Goal: Transaction & Acquisition: Purchase product/service

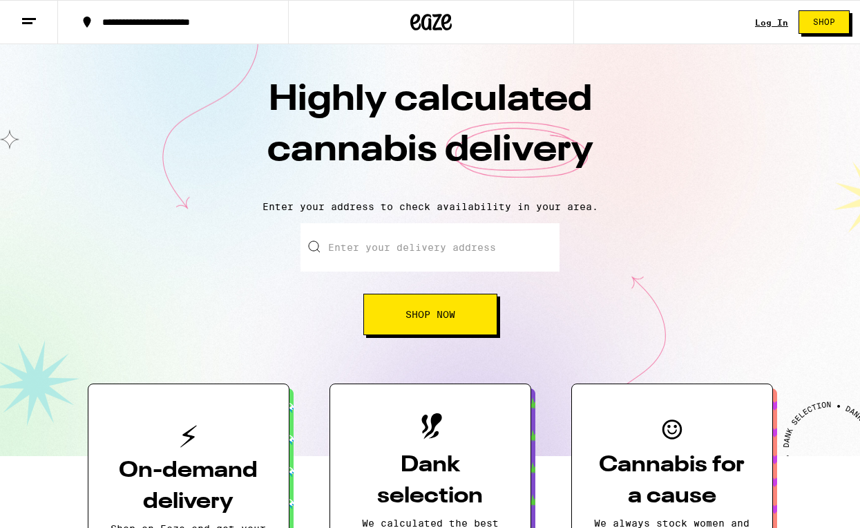
scroll to position [1, 0]
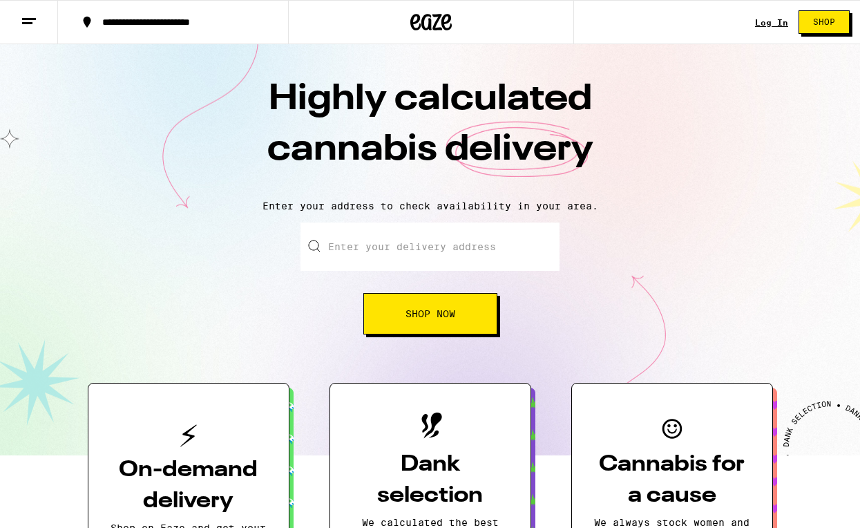
click at [372, 240] on input "Enter your delivery address" at bounding box center [429, 246] width 259 height 48
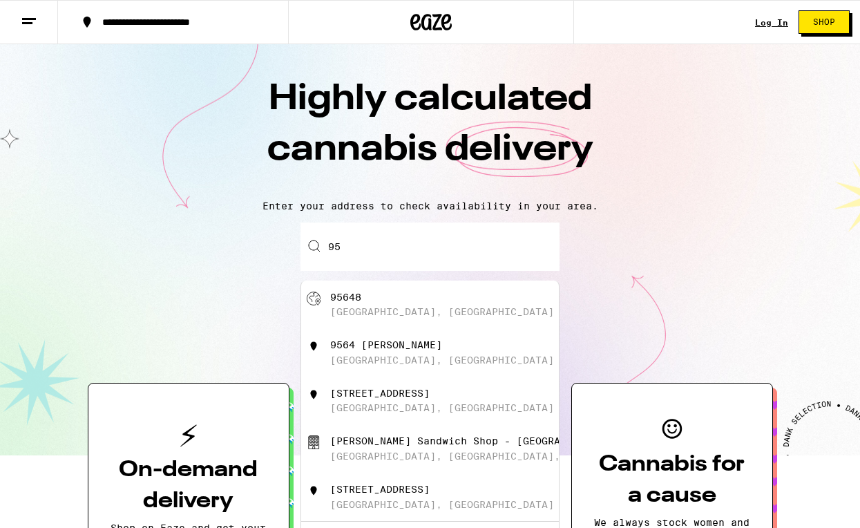
type input "9"
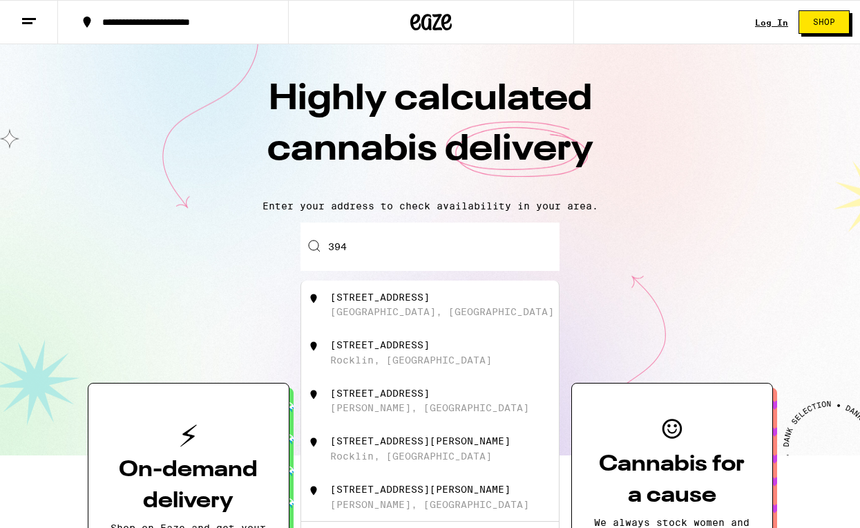
type input "3940"
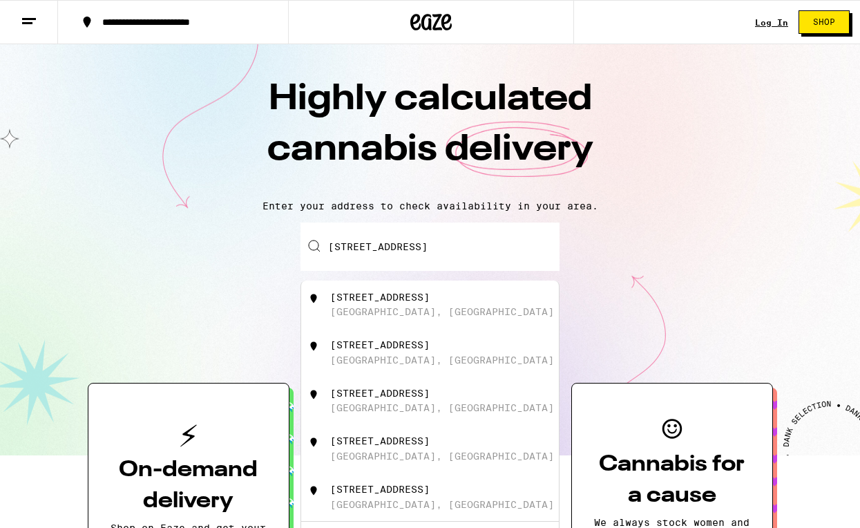
click at [365, 295] on div "[STREET_ADDRESS]" at bounding box center [379, 296] width 99 height 11
type input "[STREET_ADDRESS]"
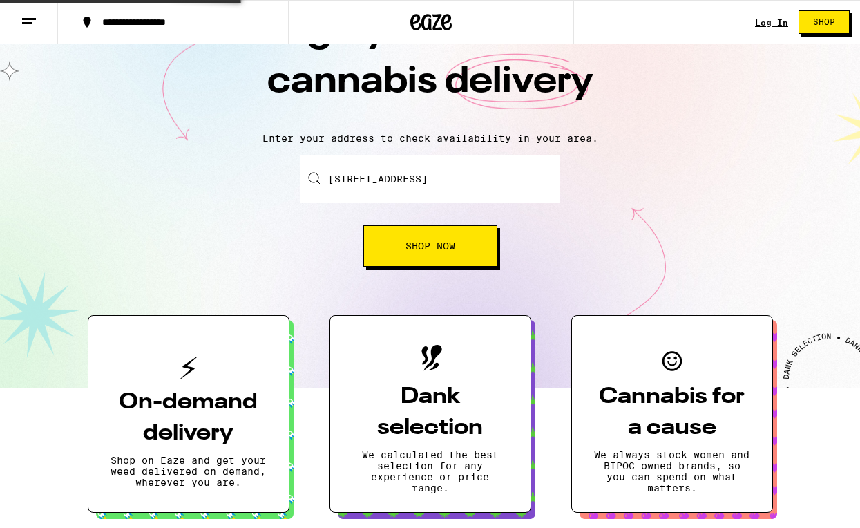
scroll to position [73, 0]
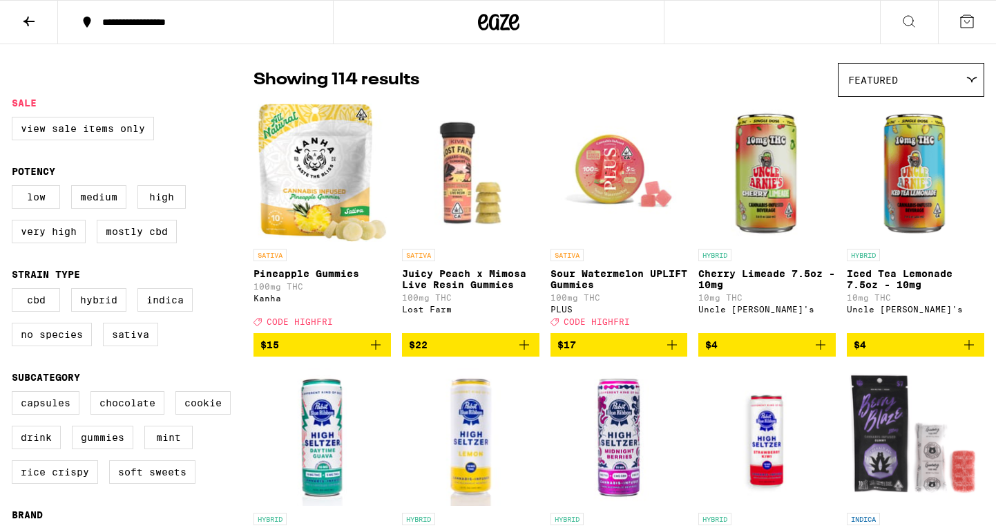
scroll to position [93, 0]
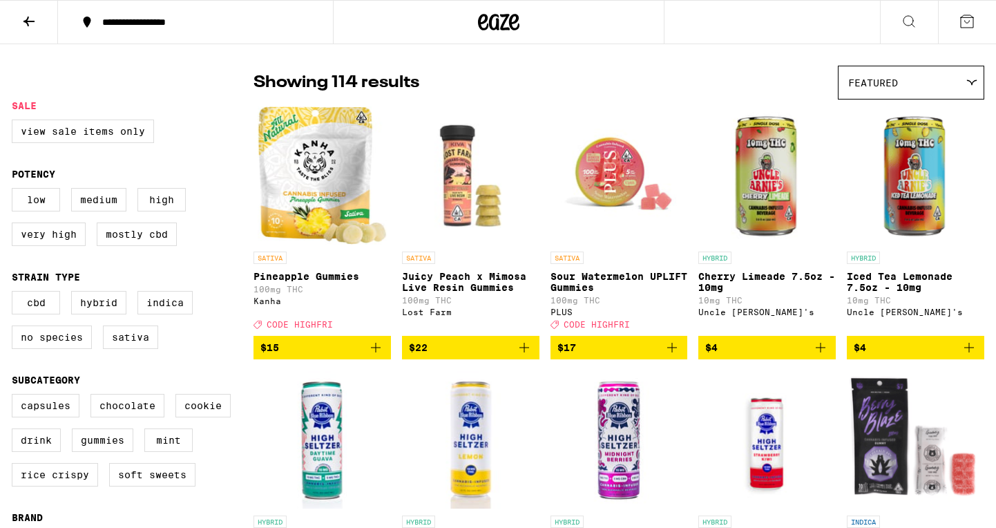
click at [308, 160] on img "Open page for Pineapple Gummies from Kanha" at bounding box center [322, 175] width 129 height 138
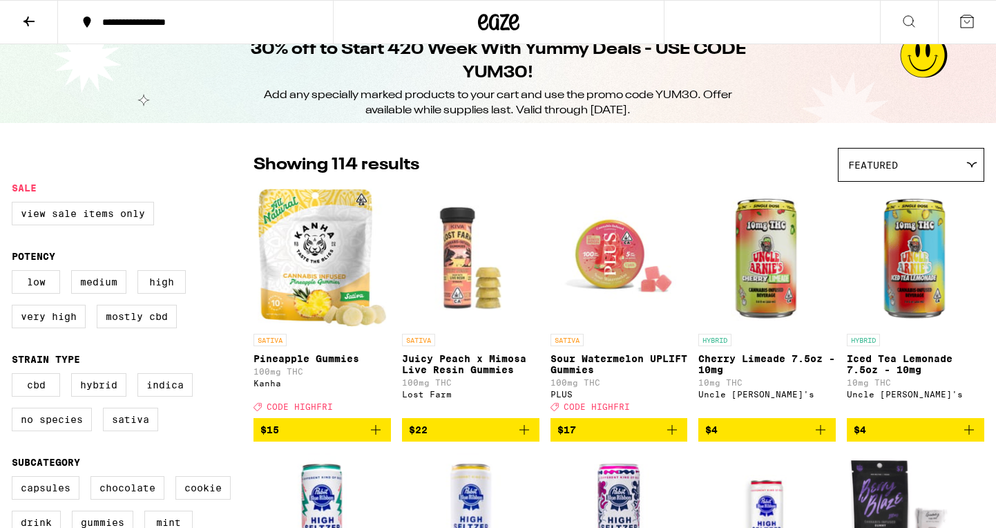
scroll to position [13, 0]
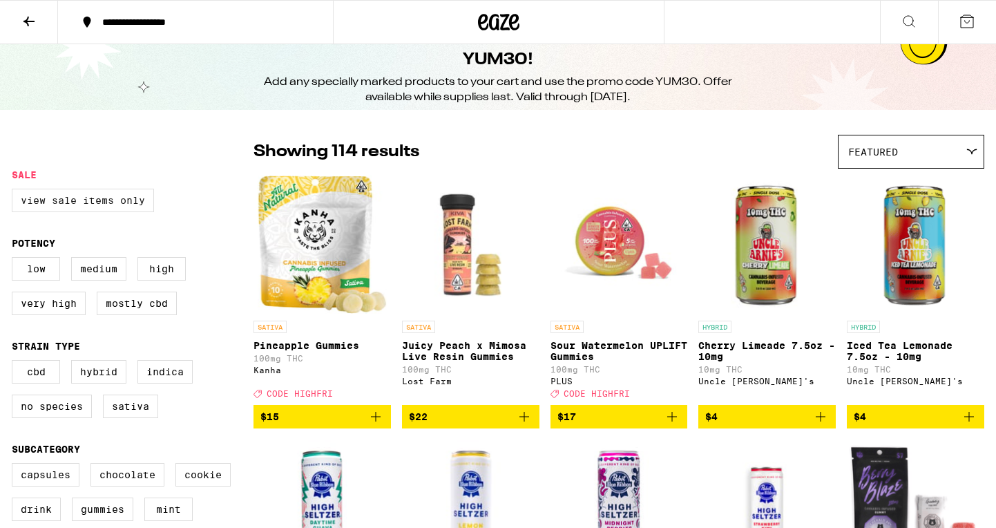
click at [119, 204] on label "View Sale Items Only" at bounding box center [83, 200] width 142 height 23
click at [15, 191] on input "View Sale Items Only" at bounding box center [15, 191] width 1 height 1
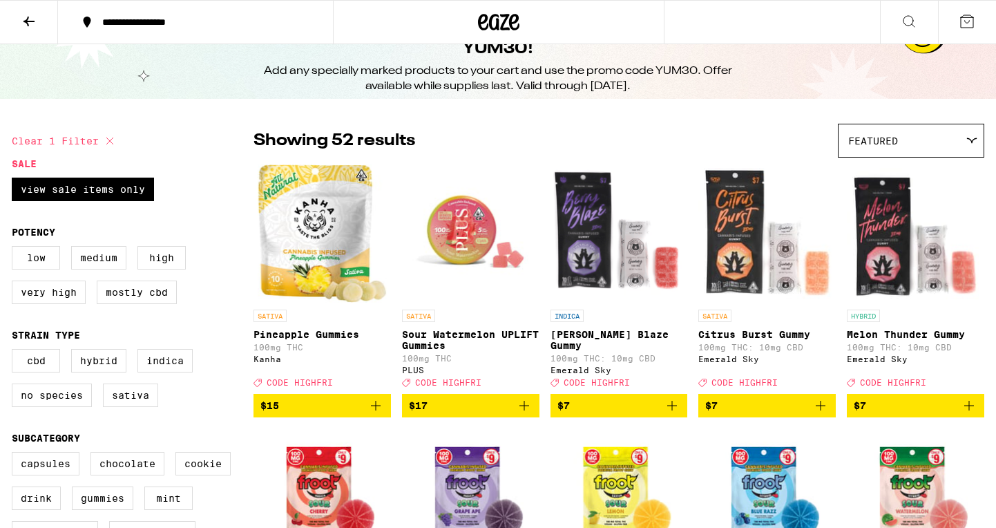
scroll to position [34, 0]
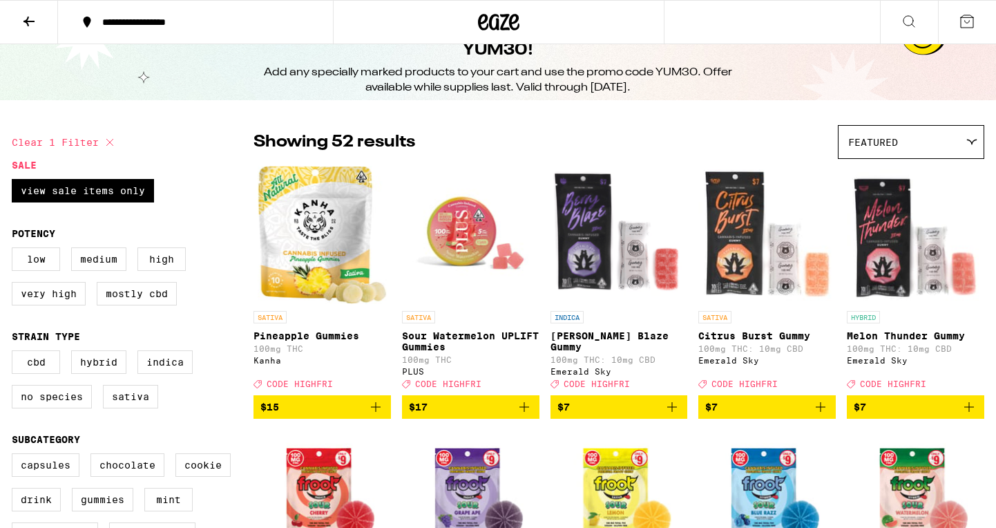
click at [108, 139] on icon at bounding box center [110, 142] width 17 height 17
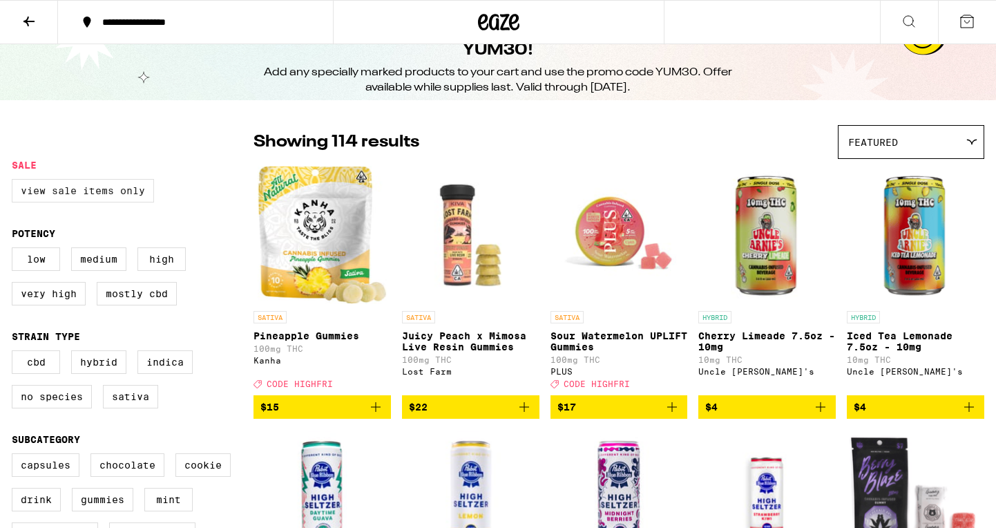
click at [79, 187] on label "View Sale Items Only" at bounding box center [83, 190] width 142 height 23
click at [15, 182] on input "View Sale Items Only" at bounding box center [15, 181] width 1 height 1
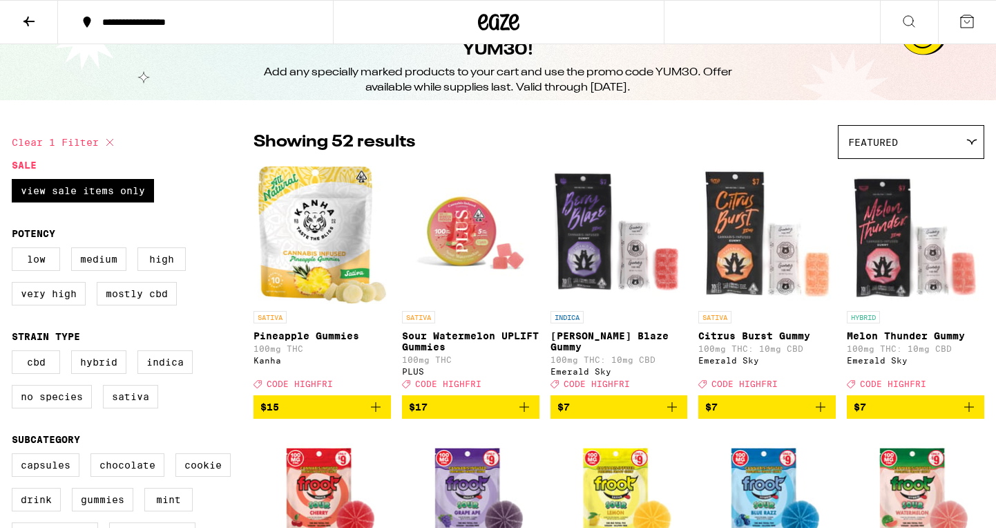
click at [111, 142] on icon at bounding box center [109, 142] width 7 height 7
checkbox input "false"
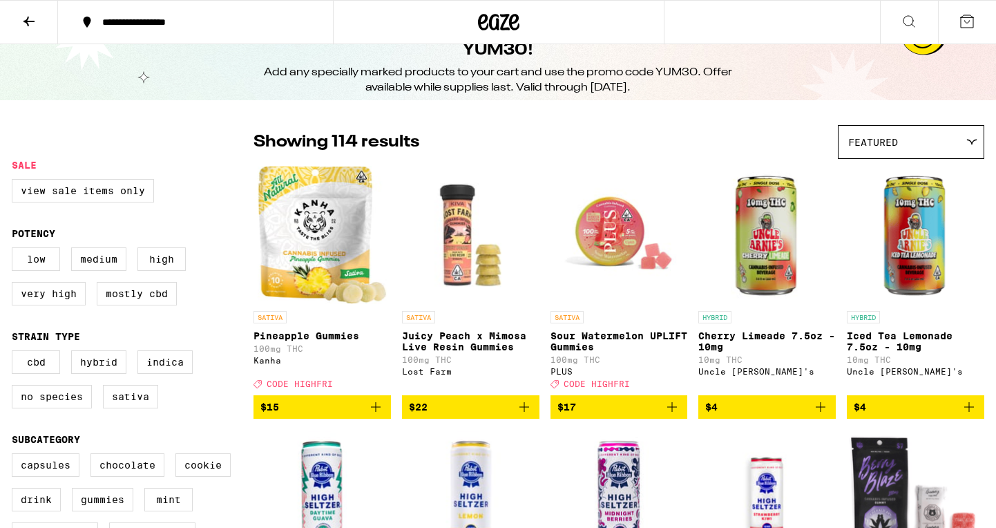
click at [316, 240] on img "Open page for Pineapple Gummies from Kanha" at bounding box center [322, 235] width 129 height 138
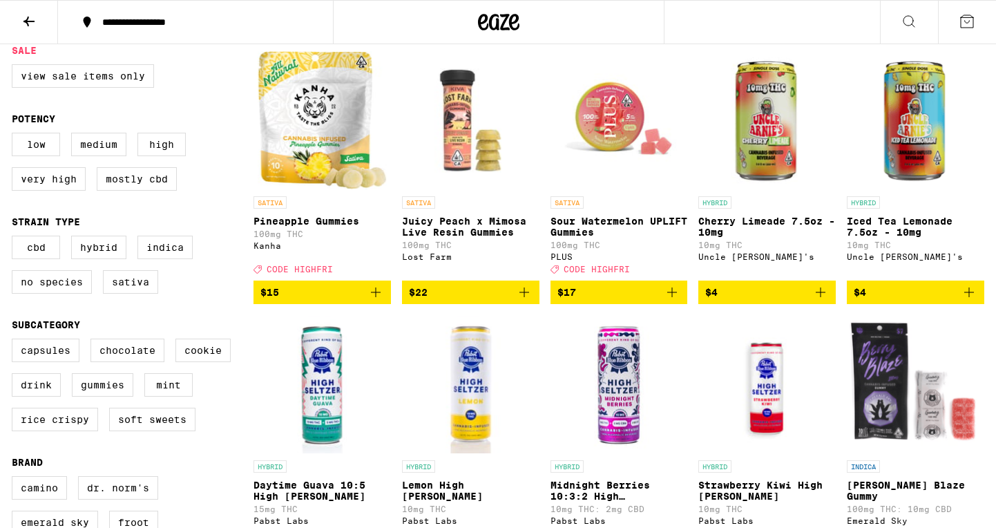
scroll to position [149, 0]
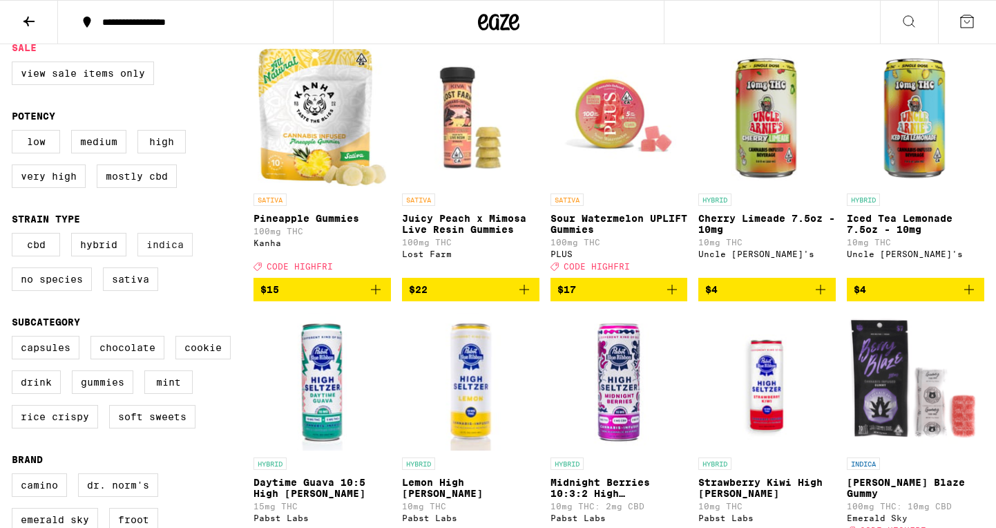
click at [165, 253] on label "Indica" at bounding box center [164, 244] width 55 height 23
click at [15, 236] on input "Indica" at bounding box center [15, 235] width 1 height 1
checkbox input "true"
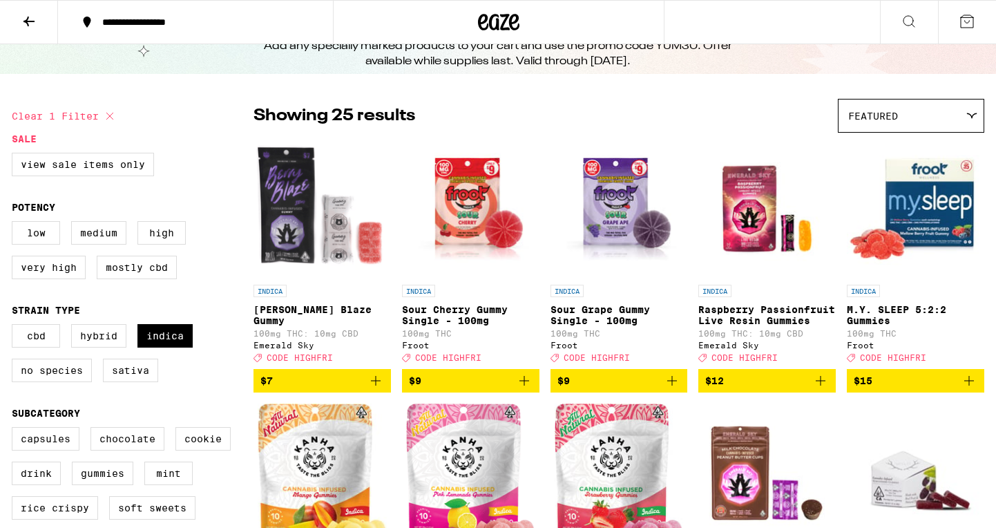
scroll to position [62, 0]
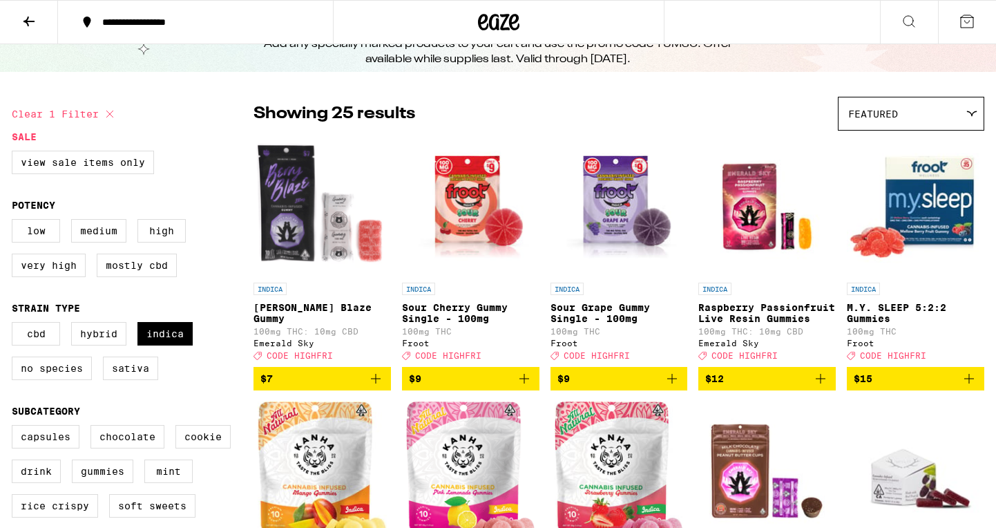
click at [859, 213] on img "Open page for M.Y. SLEEP 5:2:2 Gummies from Froot" at bounding box center [915, 206] width 137 height 138
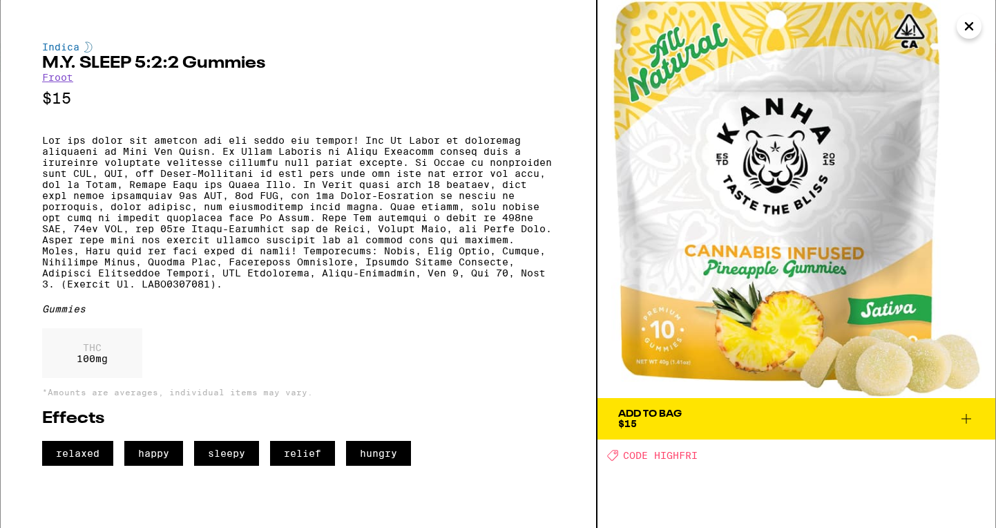
click at [859, 419] on icon at bounding box center [967, 419] width 10 height 10
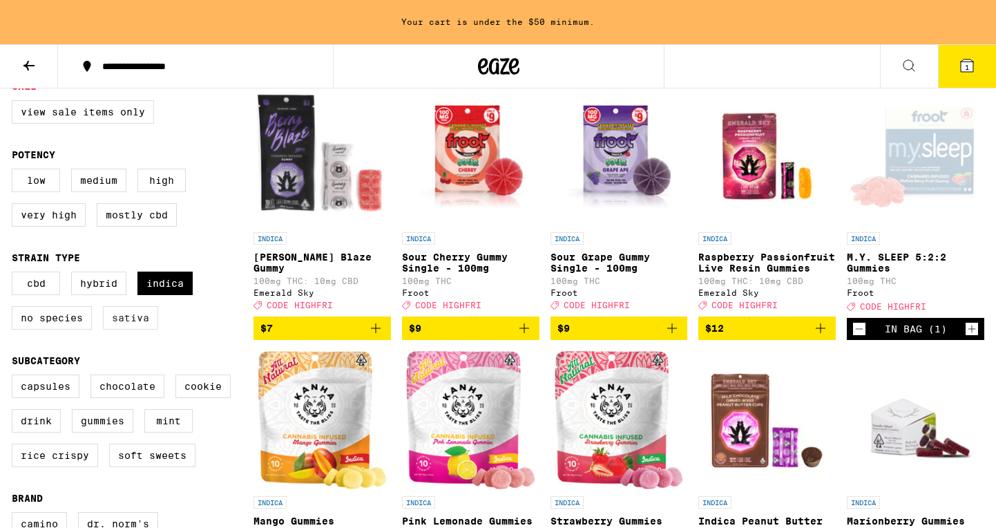
scroll to position [162, 1]
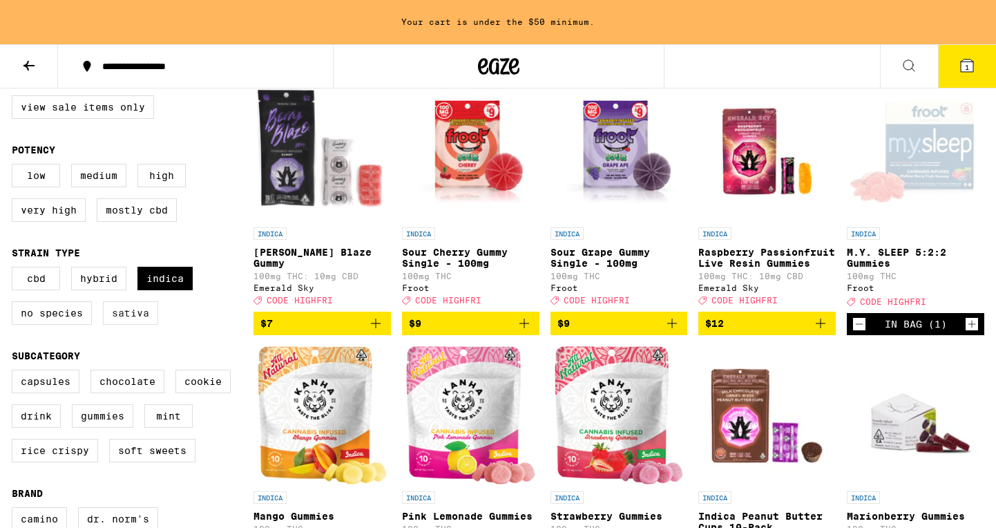
click at [135, 325] on label "Sativa" at bounding box center [130, 312] width 55 height 23
click at [15, 269] on input "Sativa" at bounding box center [15, 269] width 1 height 1
checkbox input "true"
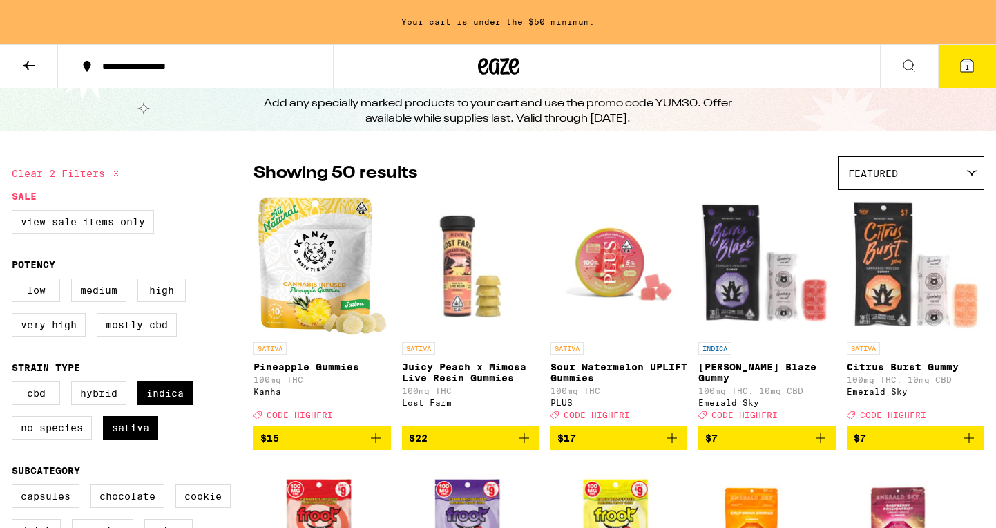
scroll to position [48, 0]
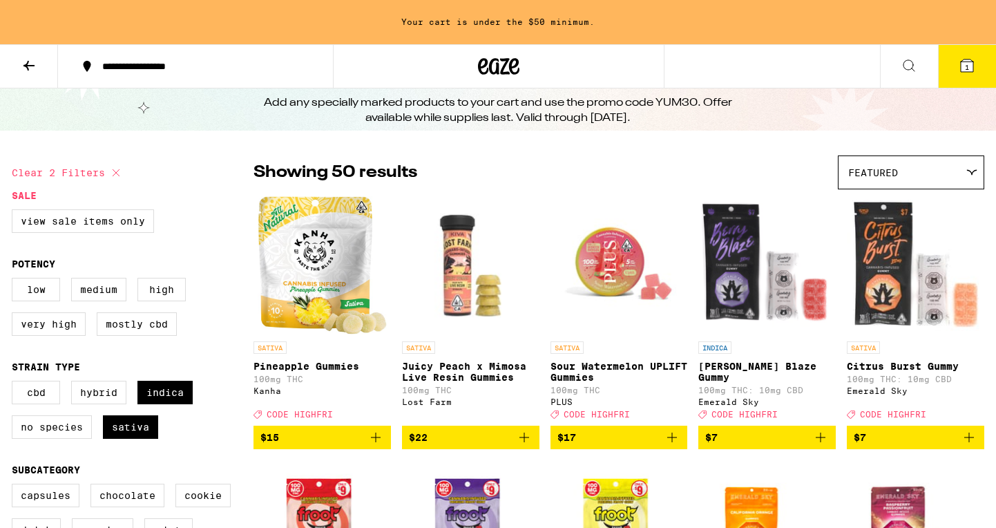
click at [113, 171] on icon at bounding box center [116, 172] width 17 height 17
checkbox input "false"
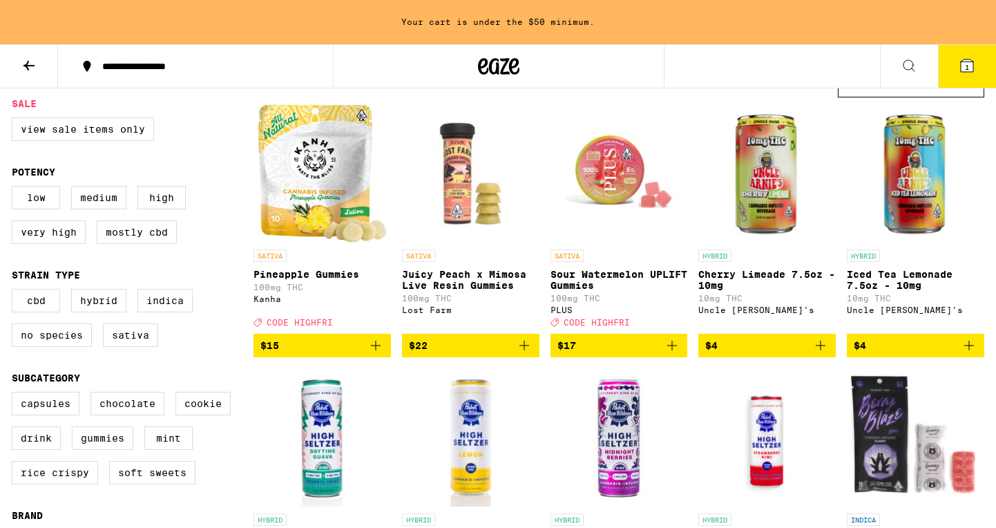
scroll to position [142, 0]
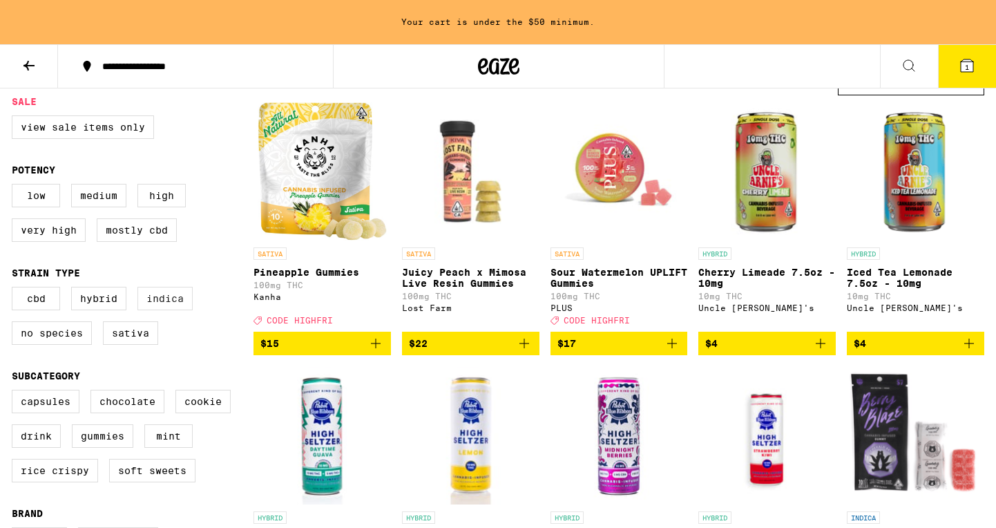
click at [166, 307] on label "Indica" at bounding box center [164, 298] width 55 height 23
click at [15, 289] on input "Indica" at bounding box center [15, 289] width 1 height 1
checkbox input "true"
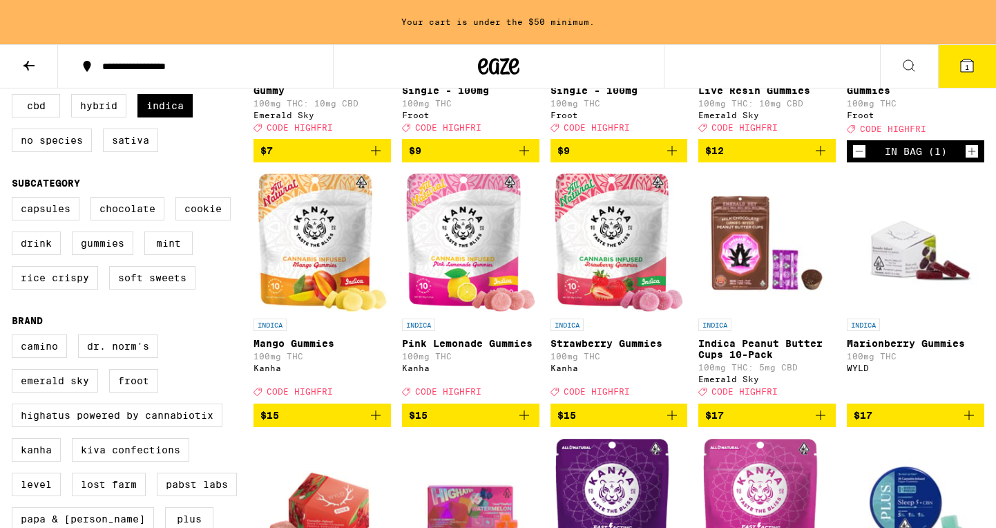
scroll to position [335, 0]
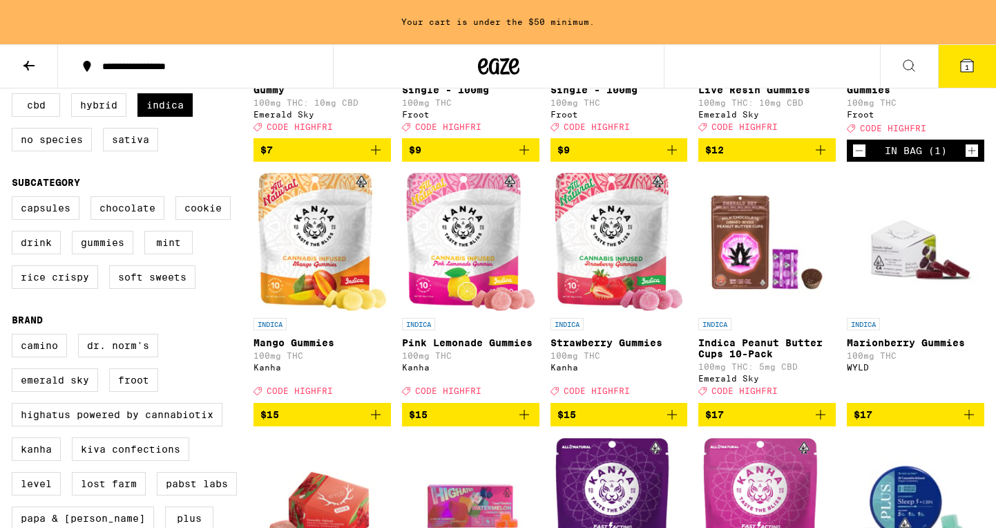
click at [317, 240] on img "Open page for Mango Gummies from Kanha" at bounding box center [322, 242] width 129 height 138
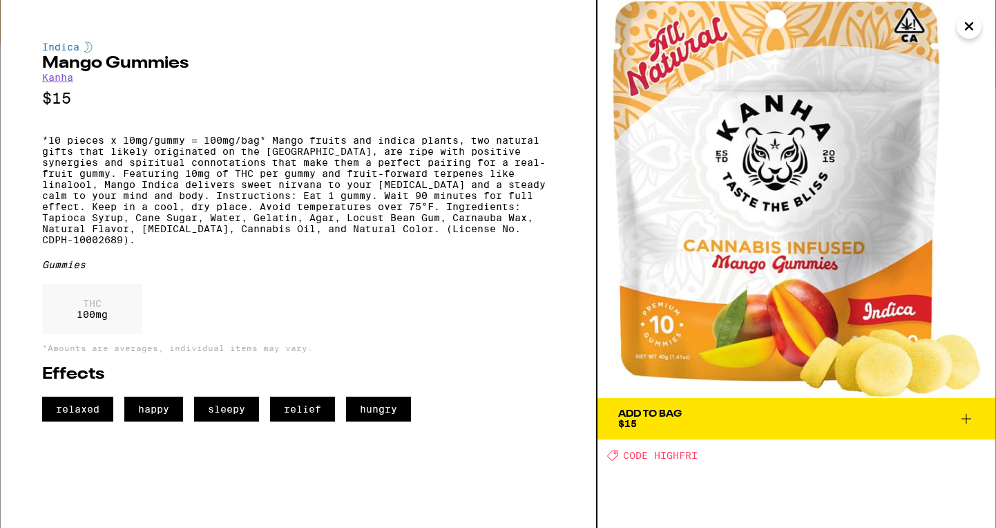
click at [859, 26] on icon "Close" at bounding box center [969, 26] width 17 height 21
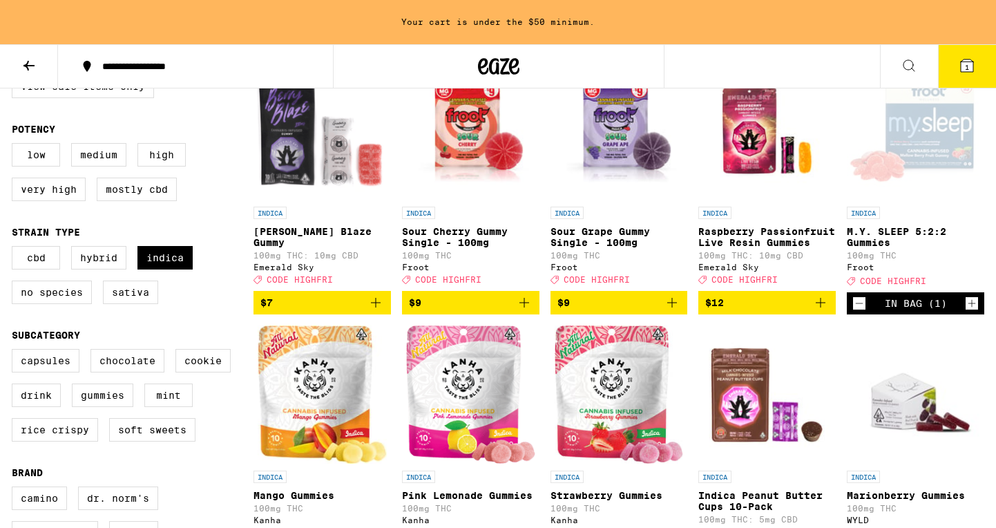
scroll to position [182, 0]
click at [859, 142] on div "Open page for M.Y. SLEEP 5:2:2 Gummies from Froot" at bounding box center [915, 130] width 137 height 138
click at [105, 265] on label "Hybrid" at bounding box center [98, 257] width 55 height 23
click at [15, 249] on input "Hybrid" at bounding box center [15, 248] width 1 height 1
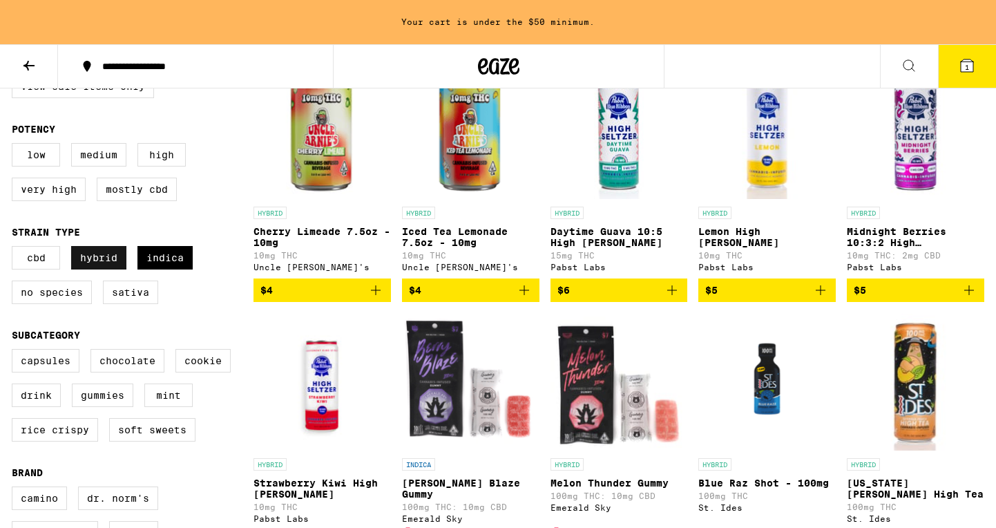
click at [99, 265] on label "Hybrid" at bounding box center [98, 257] width 55 height 23
click at [15, 249] on input "Hybrid" at bounding box center [15, 248] width 1 height 1
checkbox input "false"
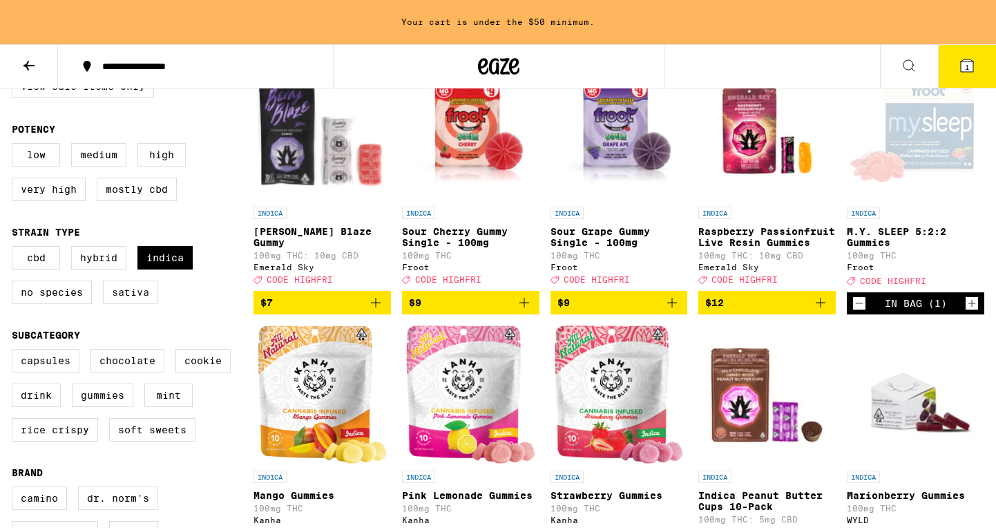
click at [125, 302] on label "Sativa" at bounding box center [130, 291] width 55 height 23
click at [15, 249] on input "Sativa" at bounding box center [15, 248] width 1 height 1
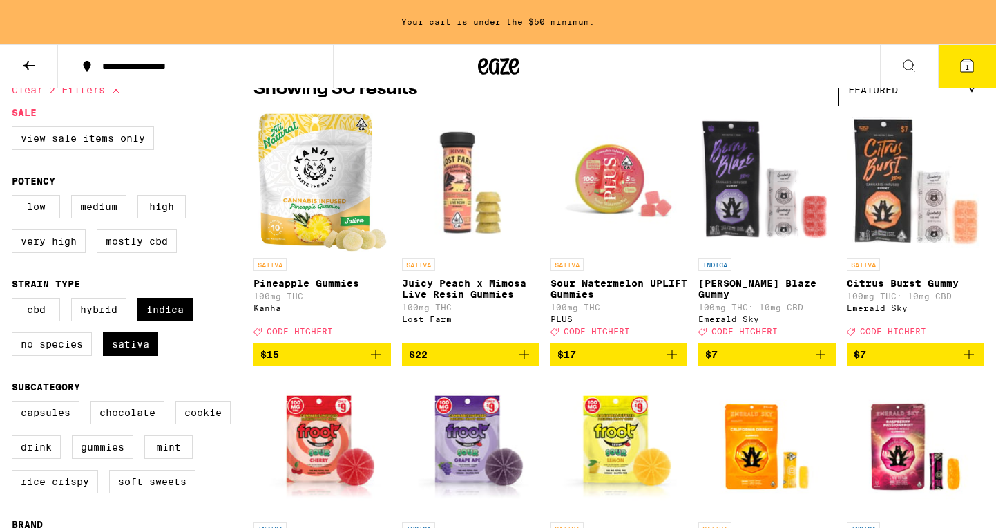
scroll to position [133, 0]
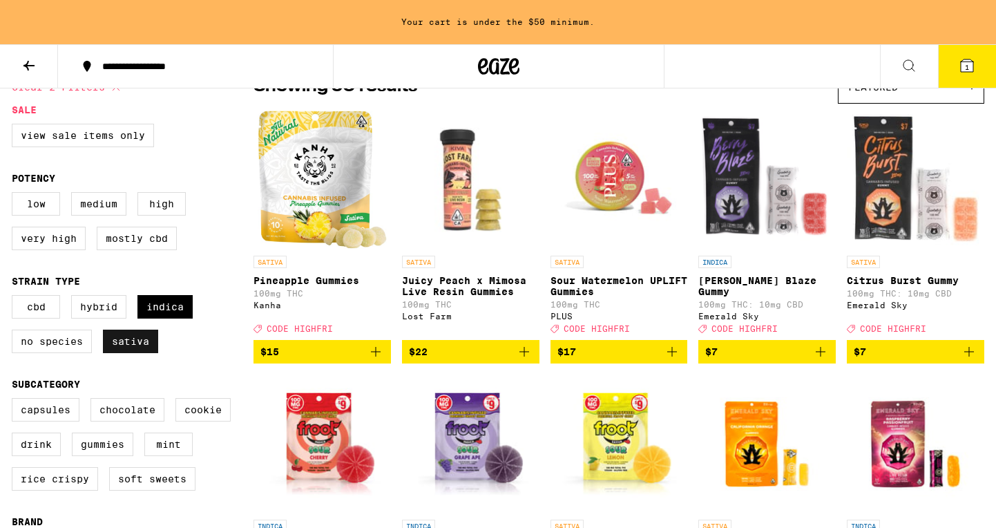
click at [131, 347] on label "Sativa" at bounding box center [130, 340] width 55 height 23
click at [15, 298] on input "Sativa" at bounding box center [15, 297] width 1 height 1
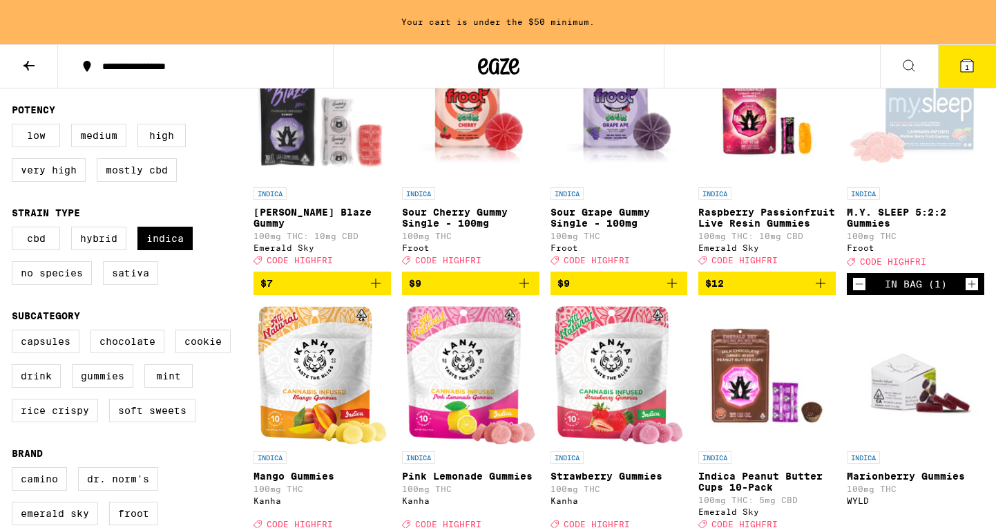
scroll to position [211, 0]
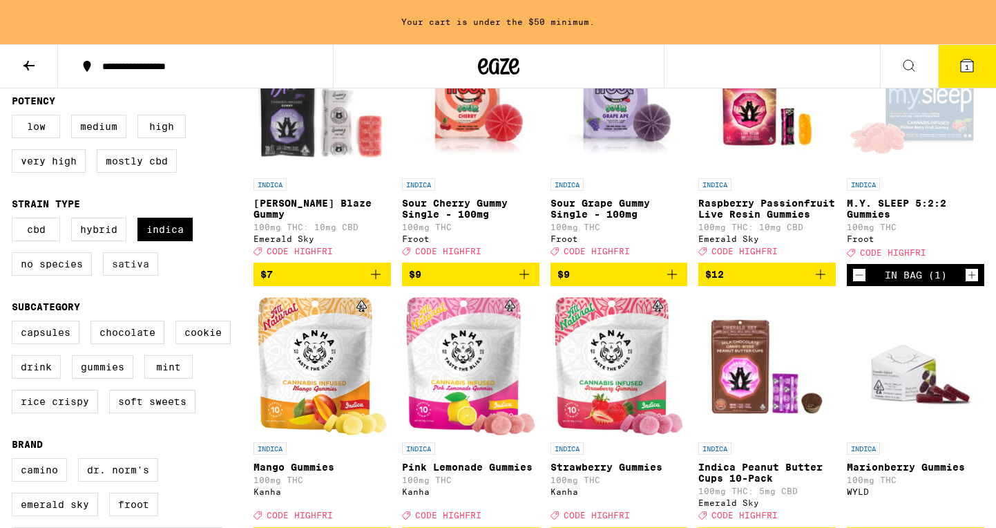
click at [150, 276] on label "Sativa" at bounding box center [130, 263] width 55 height 23
click at [15, 220] on input "Sativa" at bounding box center [15, 220] width 1 height 1
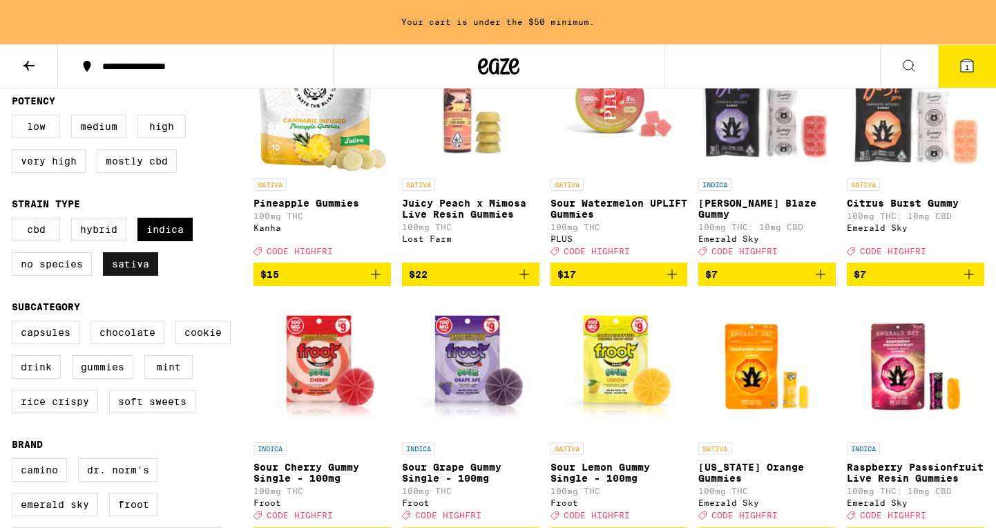
click at [150, 276] on label "Sativa" at bounding box center [130, 263] width 55 height 23
click at [15, 220] on input "Sativa" at bounding box center [15, 220] width 1 height 1
checkbox input "false"
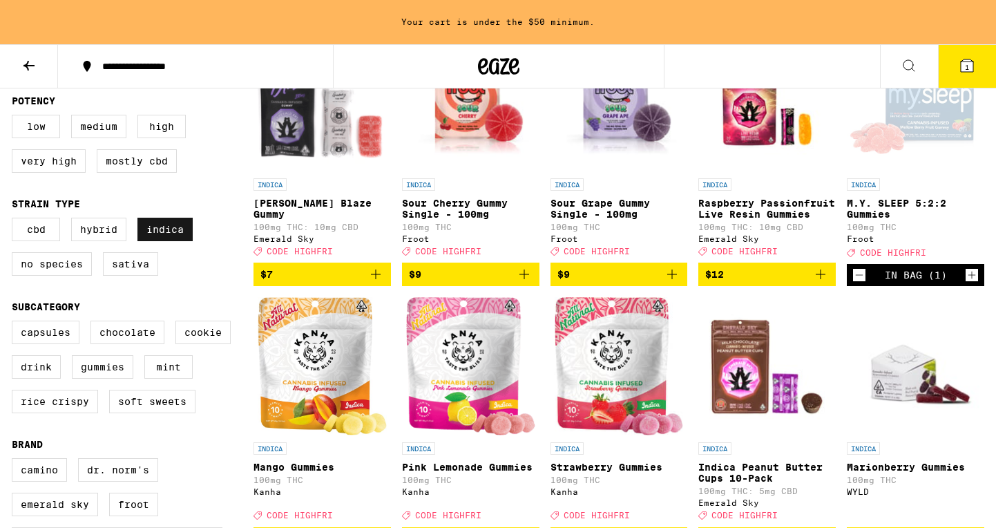
click at [179, 241] on label "Indica" at bounding box center [164, 229] width 55 height 23
click at [15, 220] on input "Indica" at bounding box center [15, 220] width 1 height 1
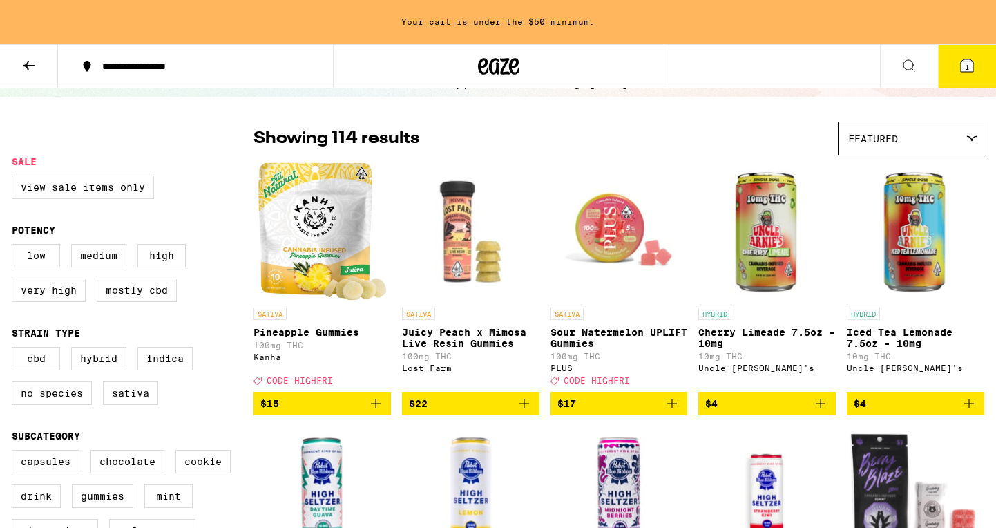
scroll to position [83, 0]
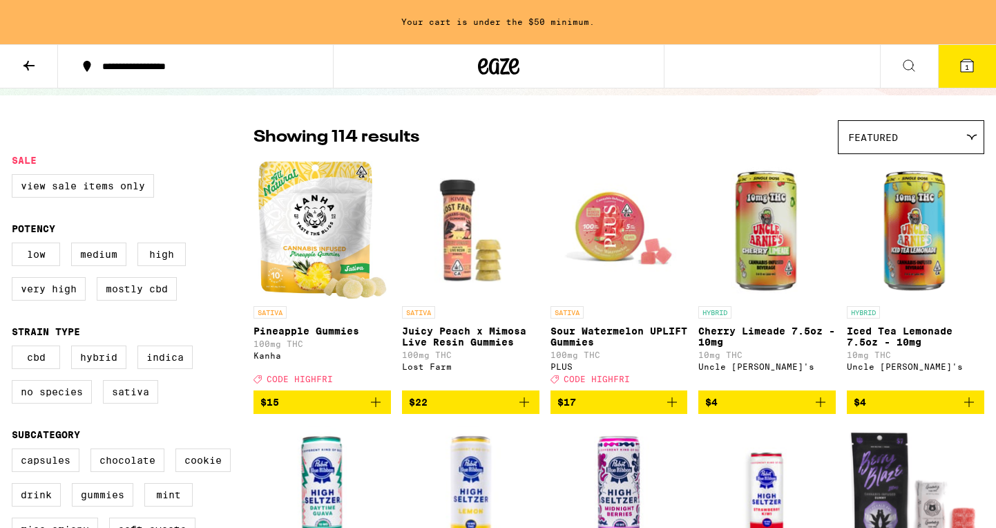
click at [304, 207] on img "Open page for Pineapple Gummies from Kanha" at bounding box center [322, 230] width 128 height 138
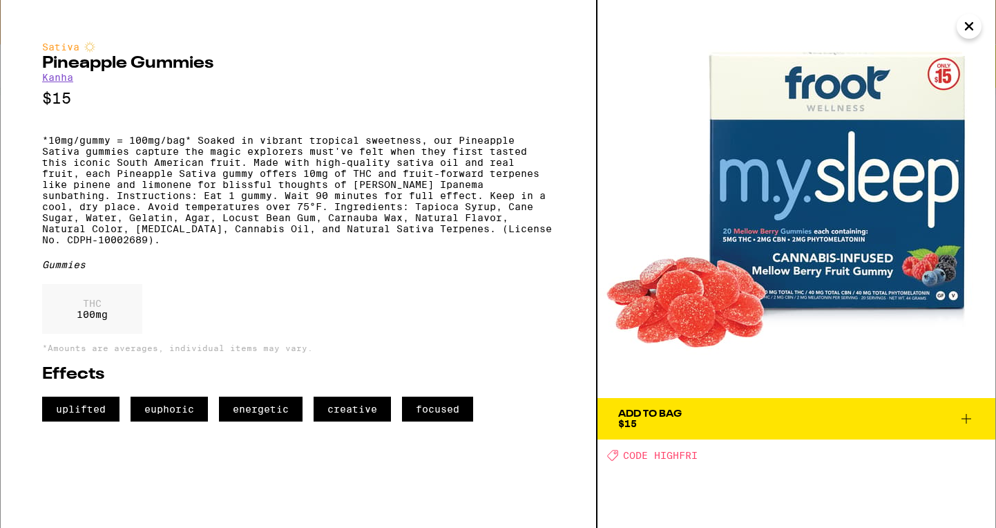
click at [815, 189] on img at bounding box center [796, 199] width 398 height 398
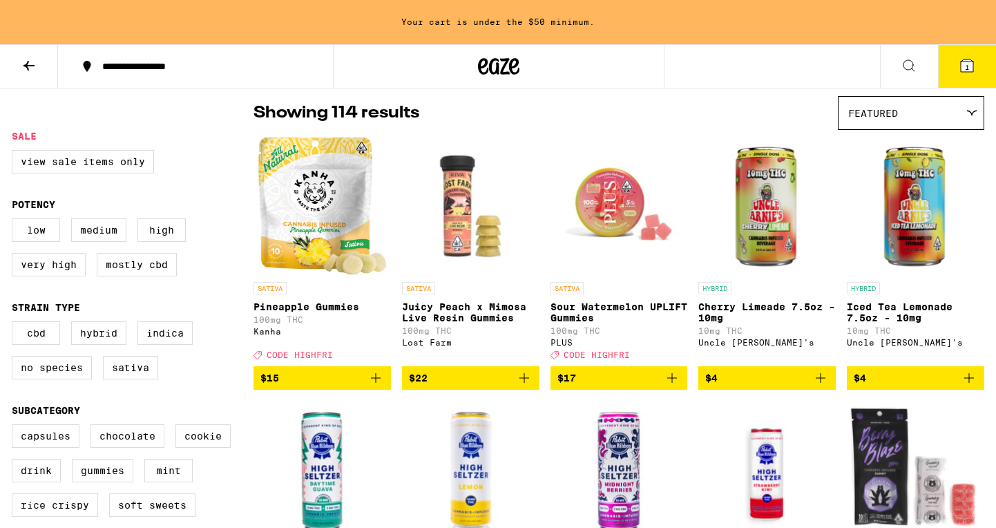
scroll to position [145, 0]
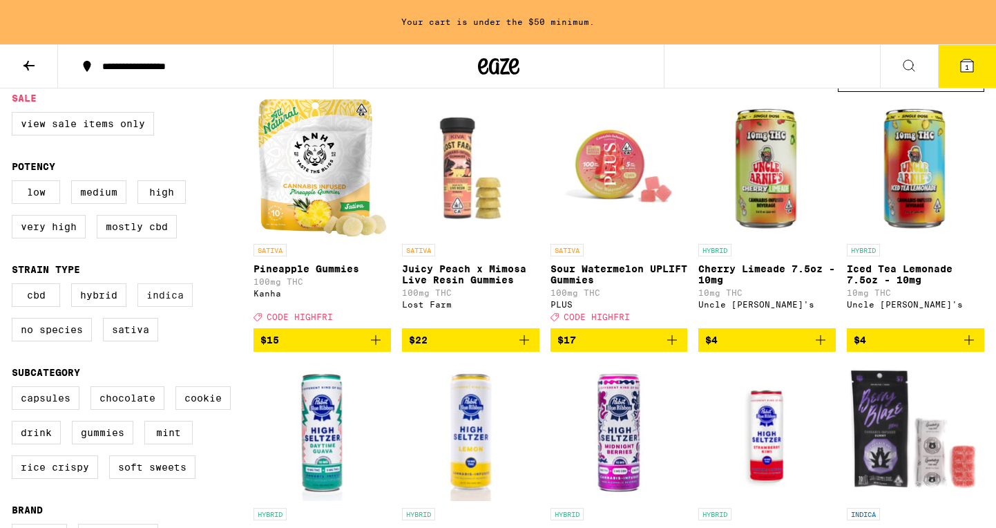
click at [173, 300] on label "Indica" at bounding box center [164, 294] width 55 height 23
click at [15, 286] on input "Indica" at bounding box center [15, 285] width 1 height 1
checkbox input "true"
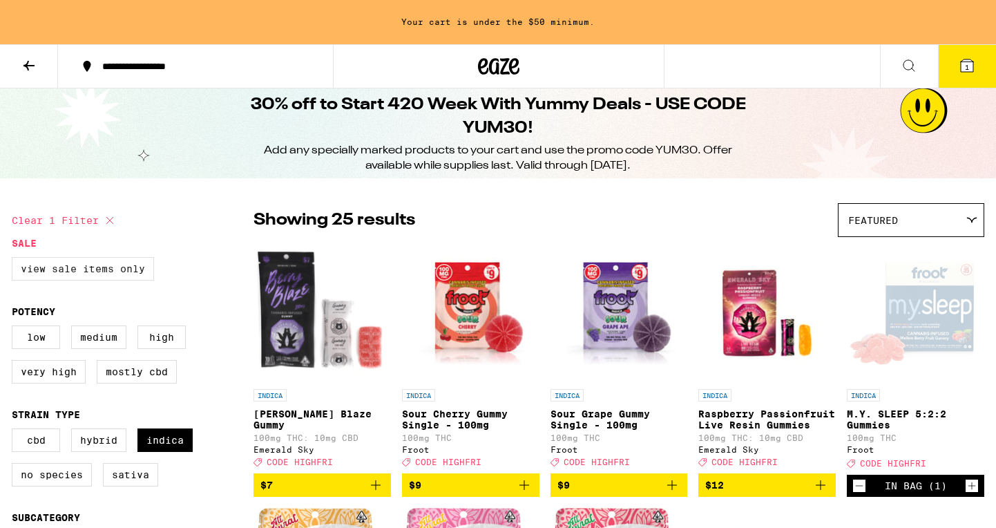
click at [71, 268] on label "View Sale Items Only" at bounding box center [83, 268] width 142 height 23
click at [15, 260] on input "View Sale Items Only" at bounding box center [15, 259] width 1 height 1
checkbox input "true"
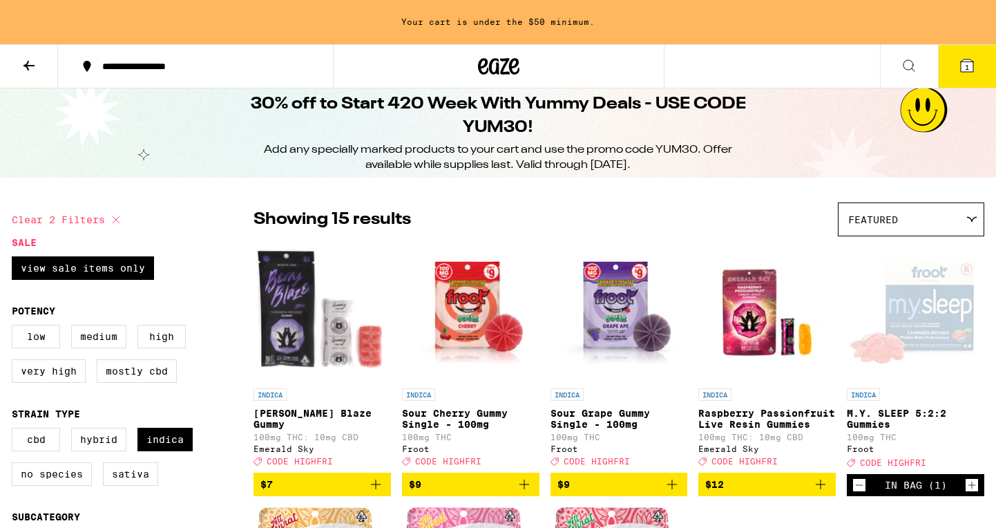
scroll to position [1, 0]
click at [166, 449] on label "Indica" at bounding box center [164, 439] width 55 height 23
click at [15, 430] on input "Indica" at bounding box center [15, 430] width 1 height 1
checkbox input "false"
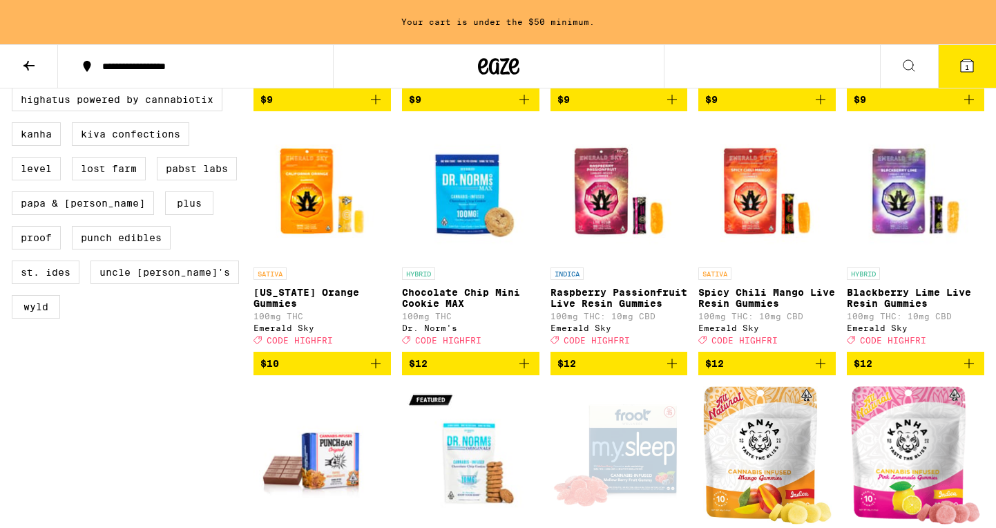
scroll to position [651, 0]
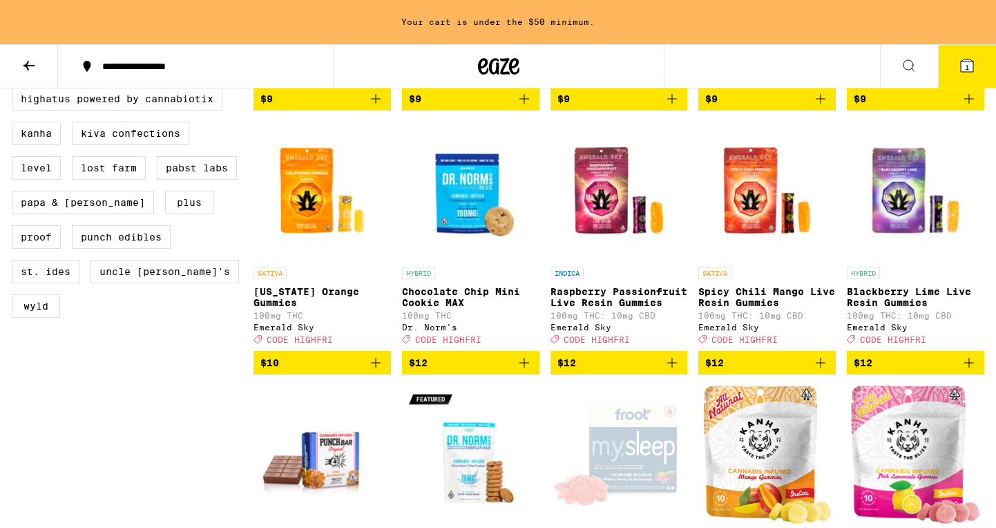
click at [305, 221] on img "Open page for California Orange Gummies from Emerald Sky" at bounding box center [322, 191] width 137 height 138
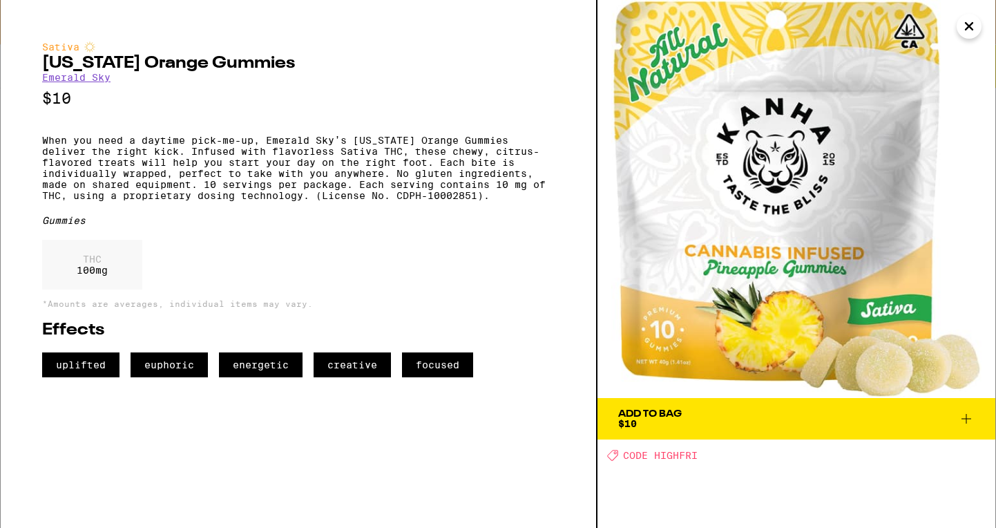
click at [859, 417] on icon at bounding box center [966, 418] width 17 height 17
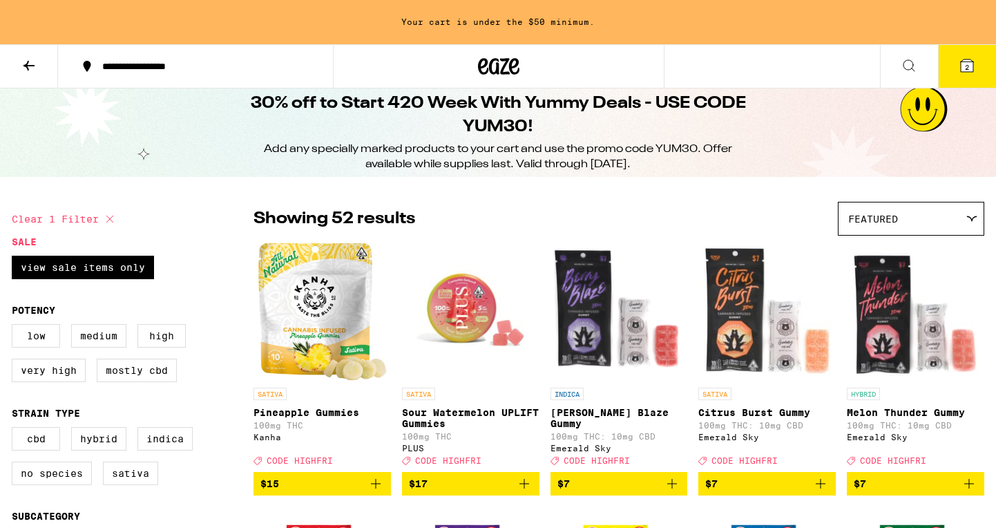
scroll to position [1, 0]
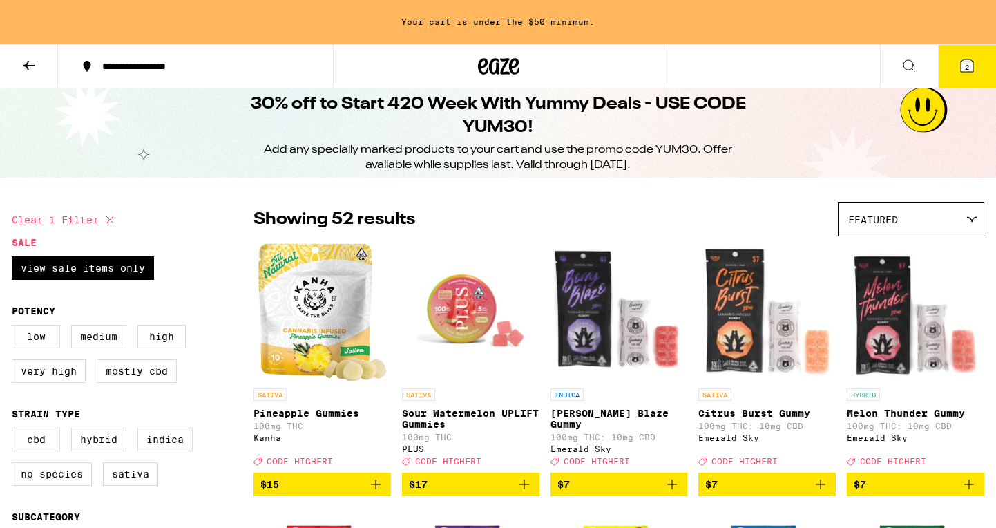
click at [113, 219] on icon at bounding box center [110, 219] width 17 height 17
checkbox input "false"
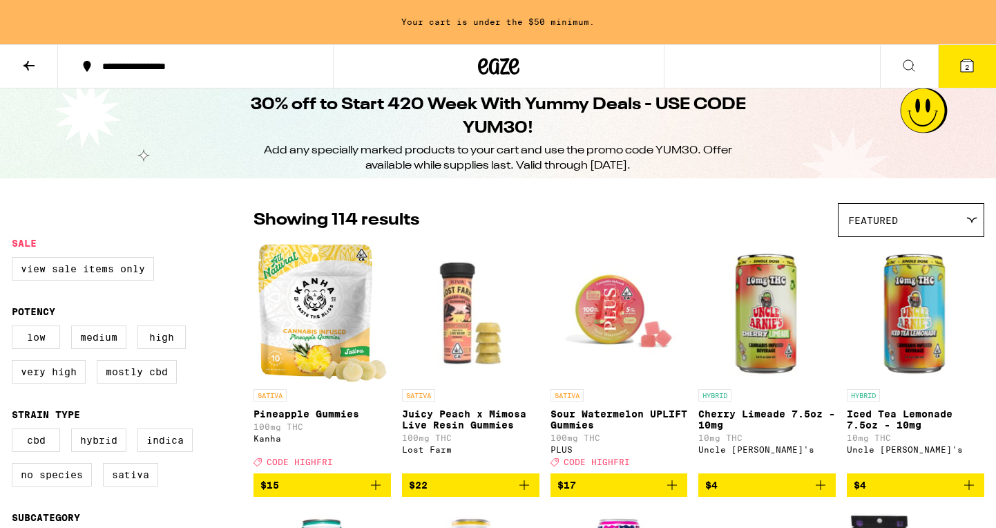
click at [859, 66] on icon at bounding box center [909, 65] width 17 height 17
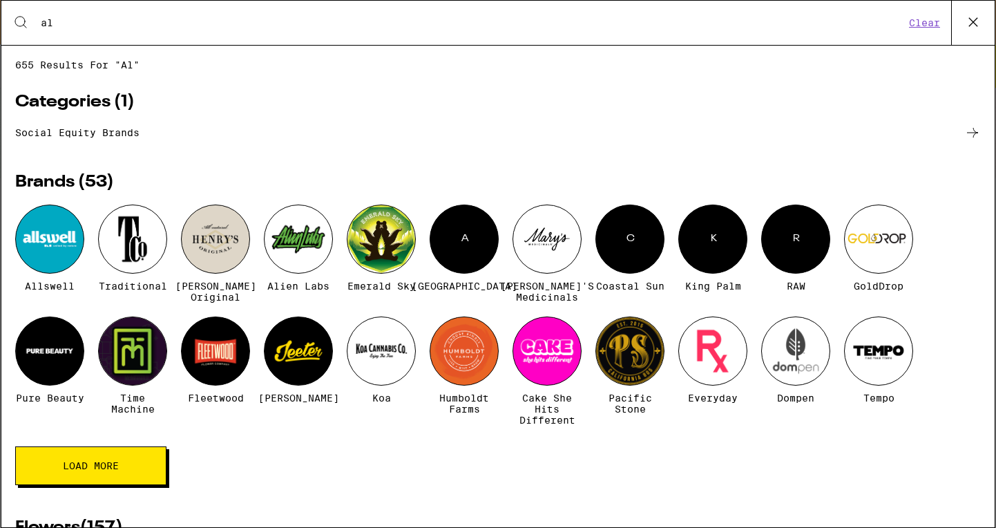
type input "a"
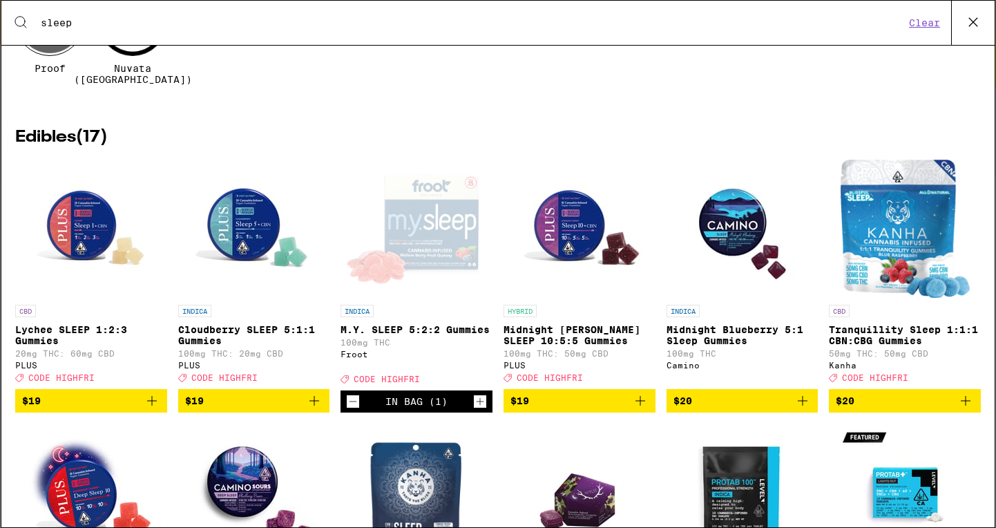
scroll to position [133, 0]
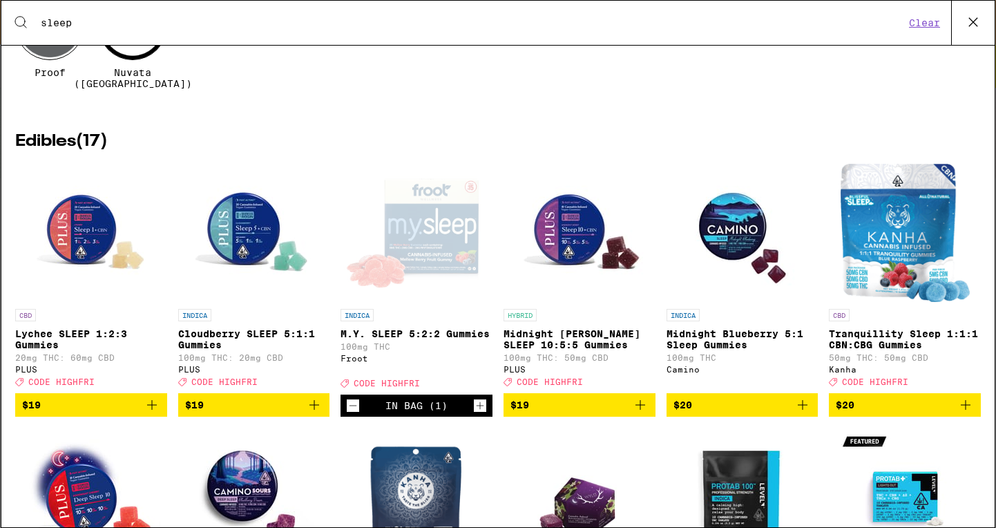
type input "sleep"
click at [242, 236] on img "Open page for Cloudberry SLEEP 5:1:1 Gummies from PLUS" at bounding box center [253, 233] width 138 height 138
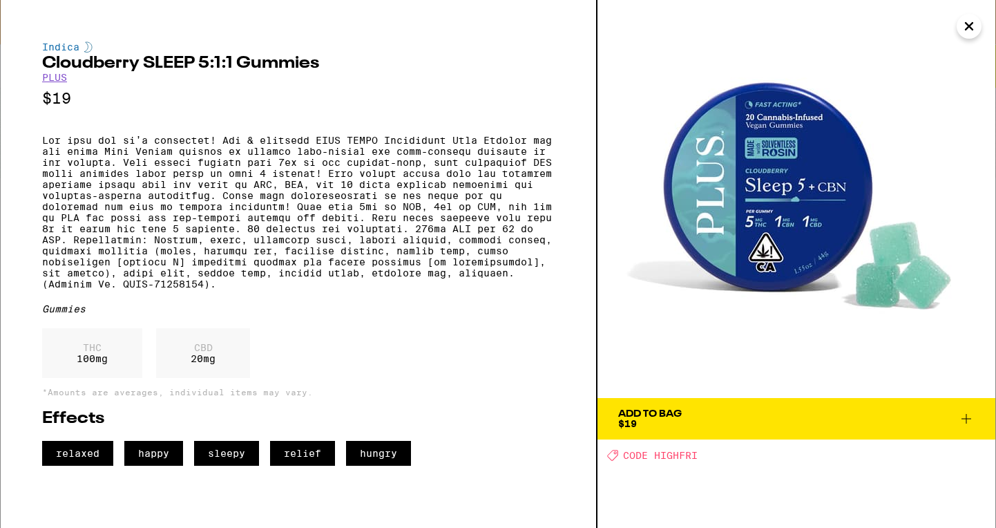
click at [59, 78] on link "PLUS" at bounding box center [54, 77] width 25 height 11
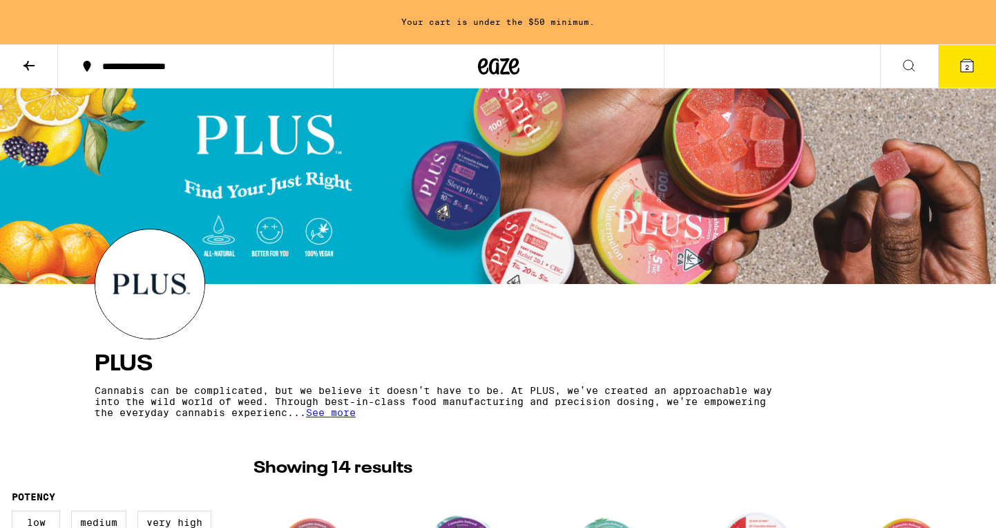
click at [494, 68] on icon at bounding box center [498, 66] width 41 height 25
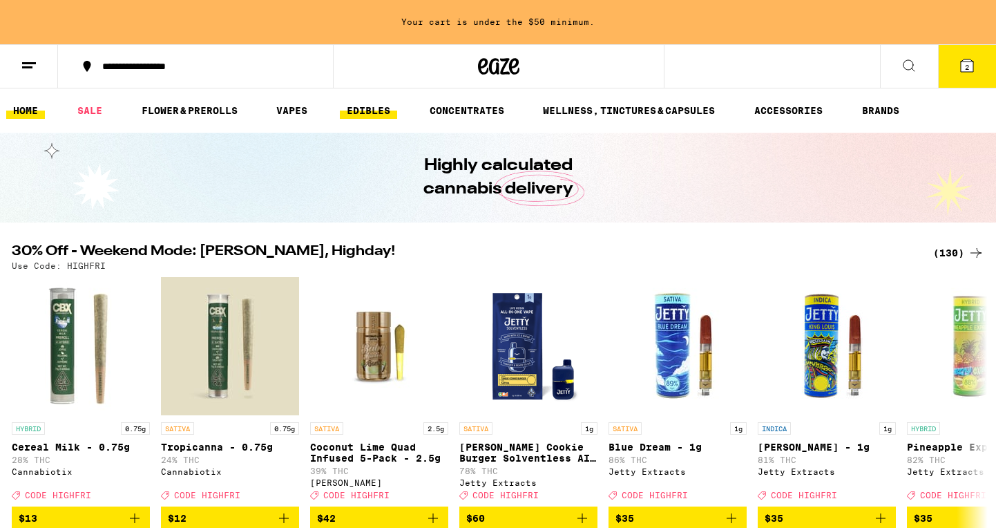
click at [385, 108] on link "EDIBLES" at bounding box center [368, 110] width 57 height 17
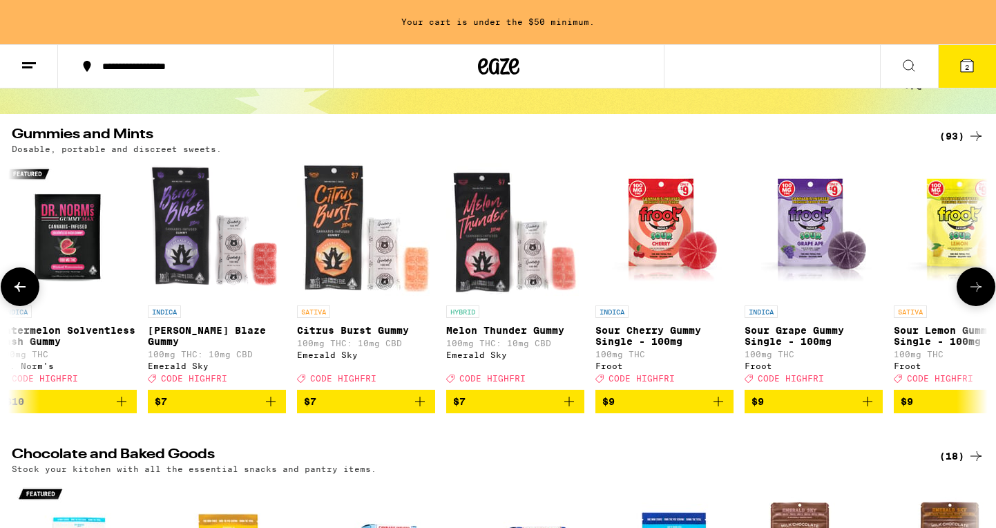
scroll to position [0, 15]
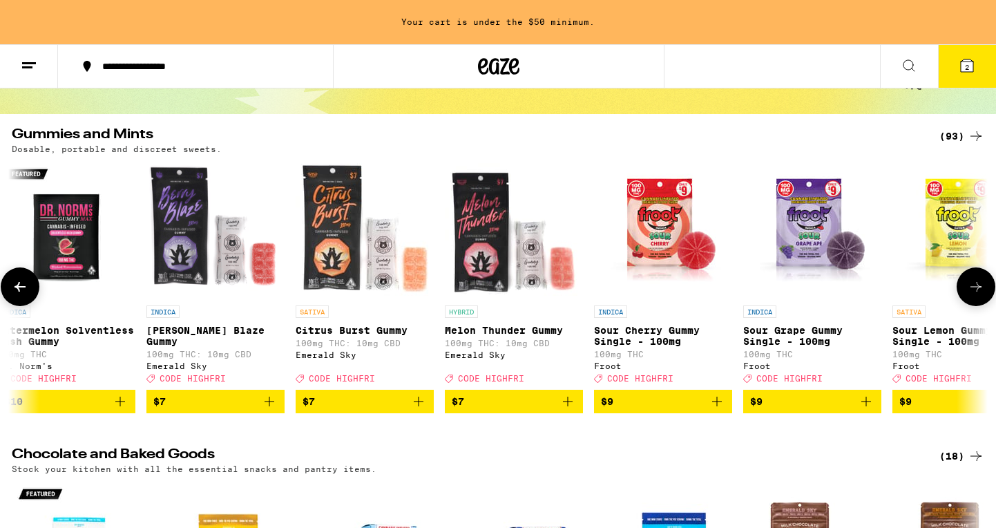
click at [859, 295] on icon at bounding box center [976, 286] width 17 height 17
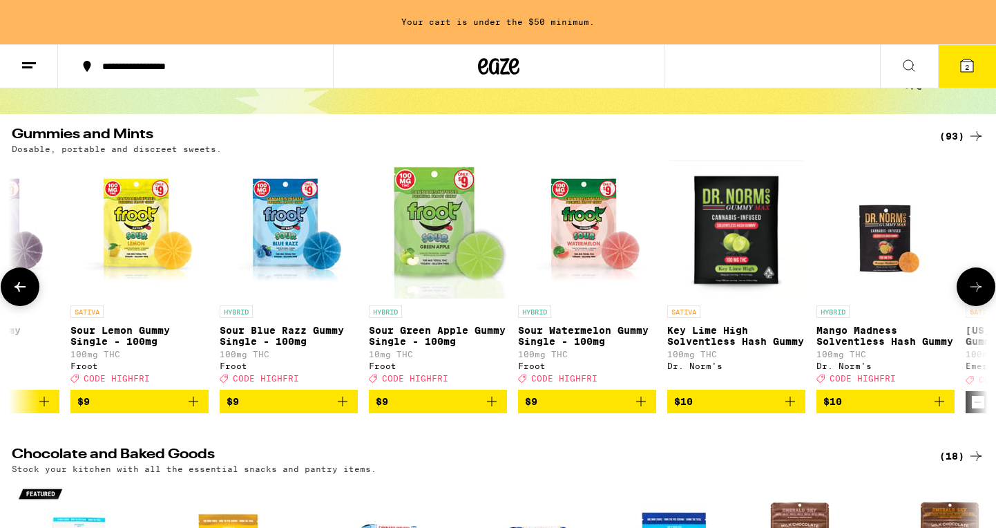
click at [25, 291] on icon at bounding box center [20, 287] width 11 height 10
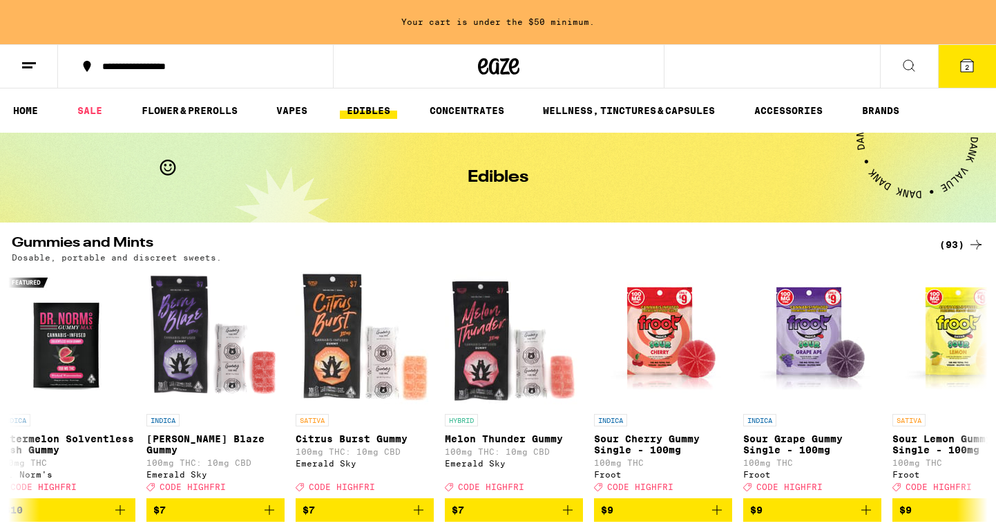
scroll to position [0, 0]
click at [26, 106] on link "HOME" at bounding box center [25, 110] width 39 height 17
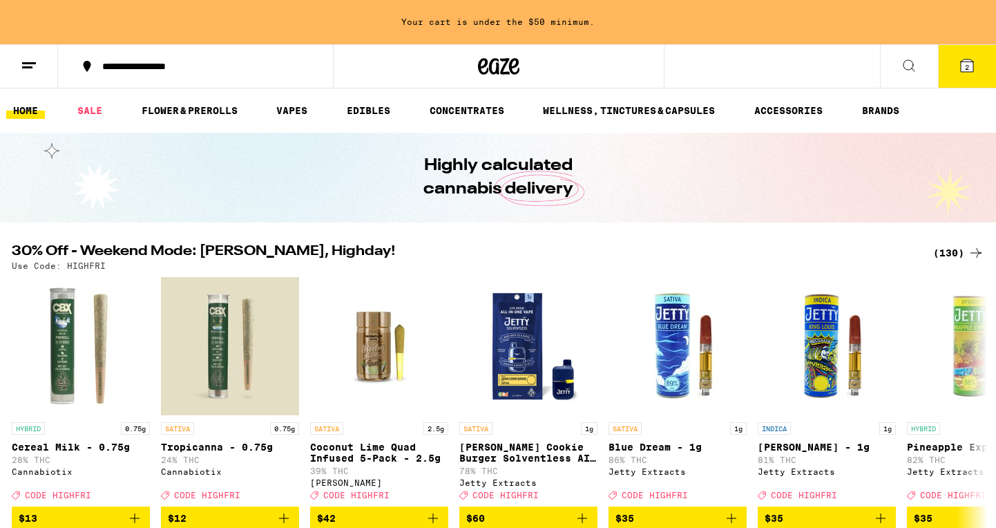
click at [27, 67] on line at bounding box center [27, 67] width 10 height 0
click at [28, 63] on line at bounding box center [29, 63] width 14 height 0
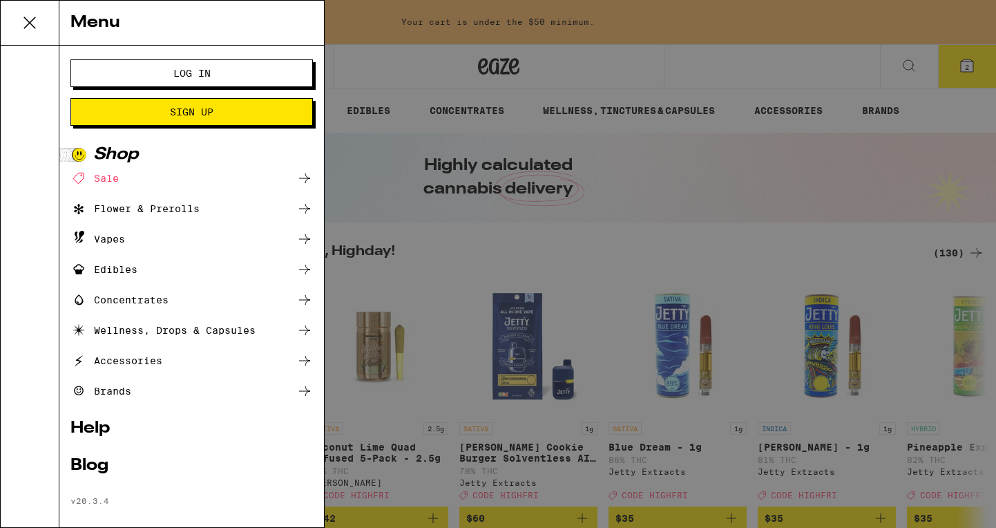
click at [28, 62] on div at bounding box center [30, 286] width 59 height 481
click at [27, 20] on icon at bounding box center [29, 22] width 11 height 11
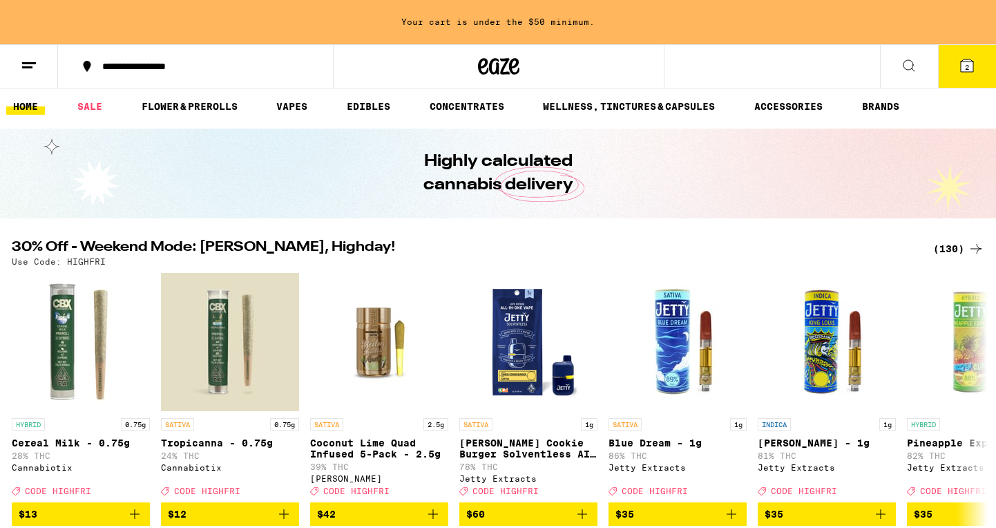
scroll to position [8, 1]
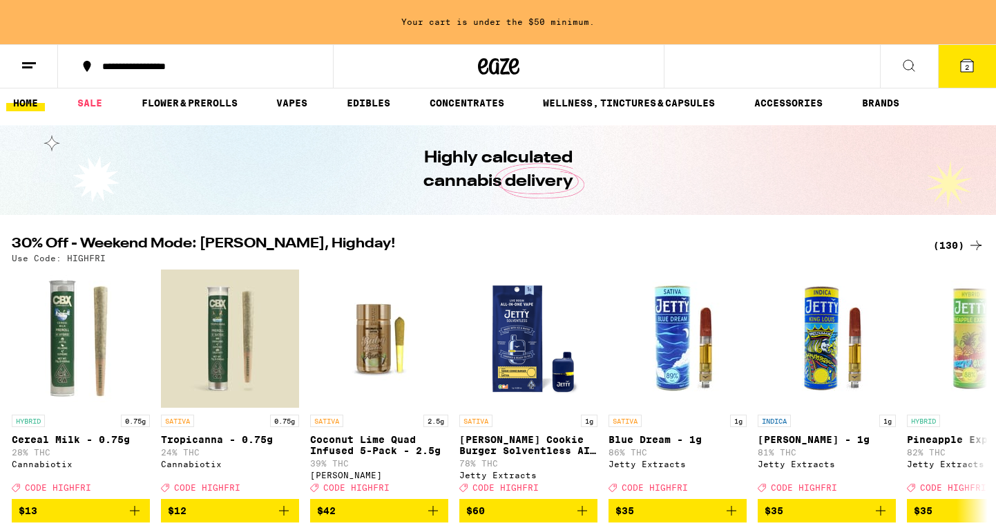
click at [859, 63] on icon at bounding box center [909, 65] width 17 height 17
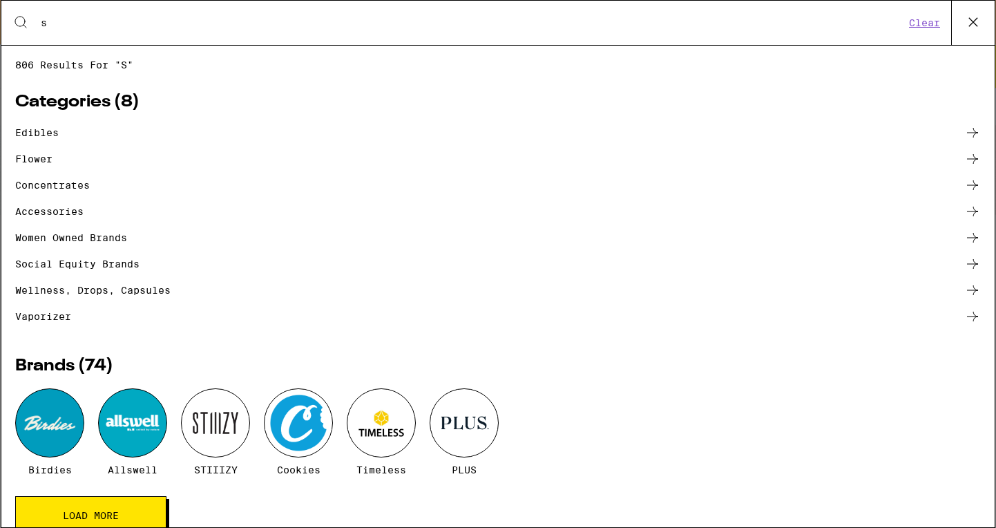
scroll to position [0, 0]
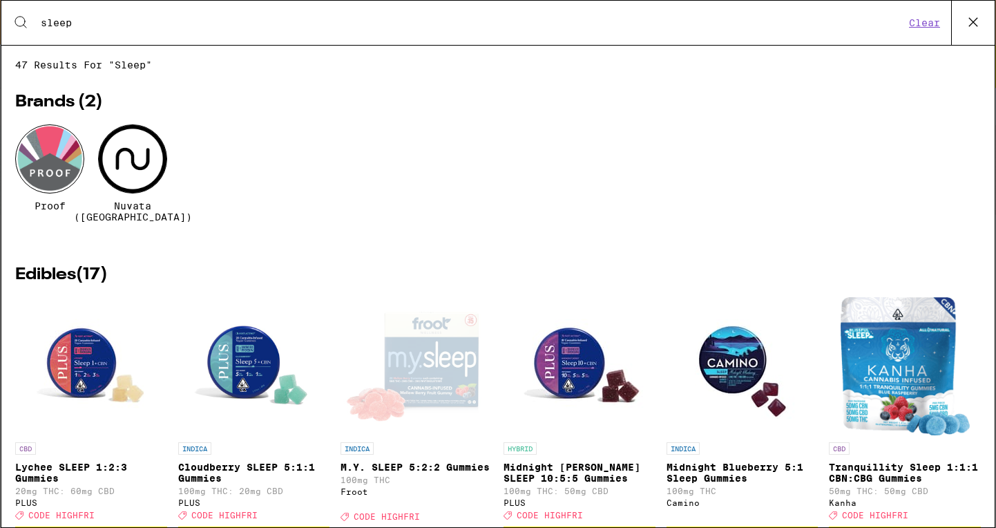
type input "sleep"
click at [17, 17] on icon at bounding box center [20, 22] width 11 height 11
click at [19, 23] on icon at bounding box center [20, 22] width 17 height 17
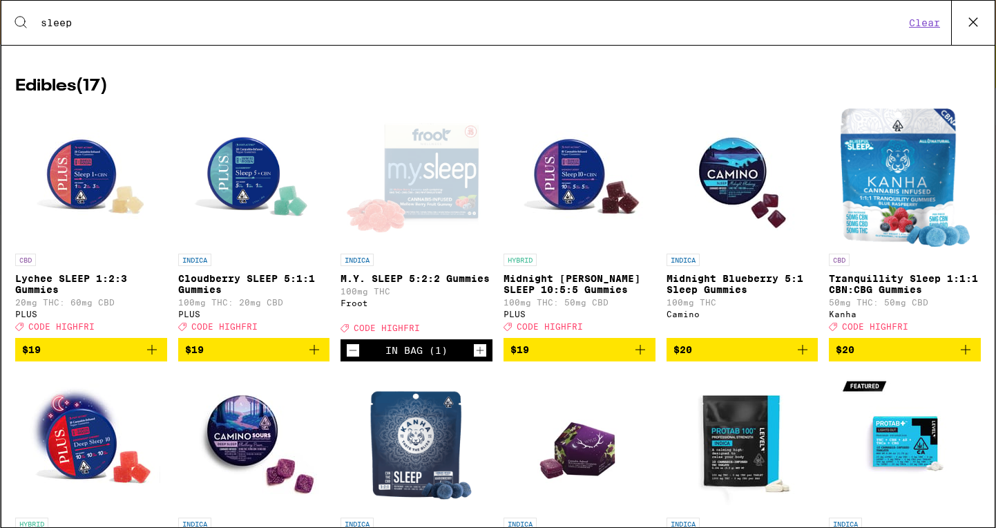
scroll to position [209, 0]
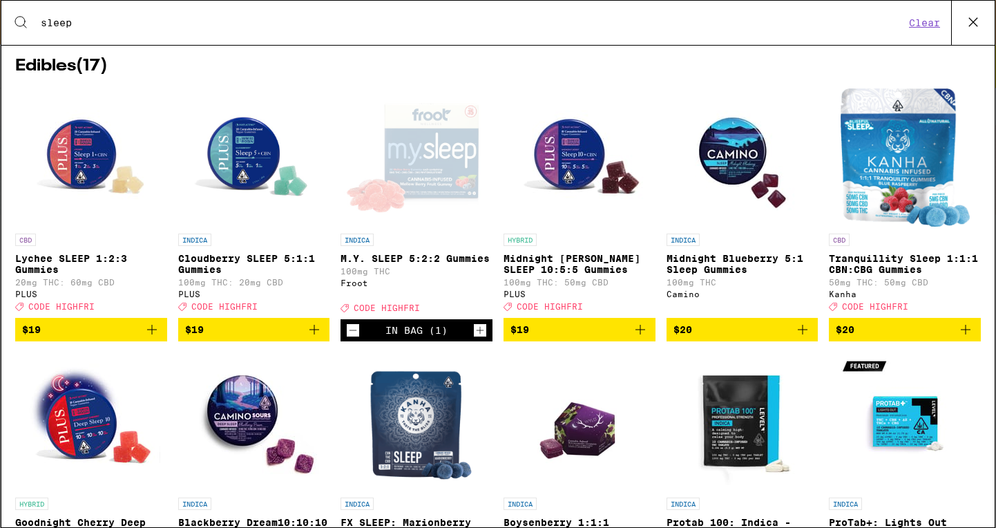
click at [804, 330] on icon "Add to bag" at bounding box center [803, 330] width 10 height 10
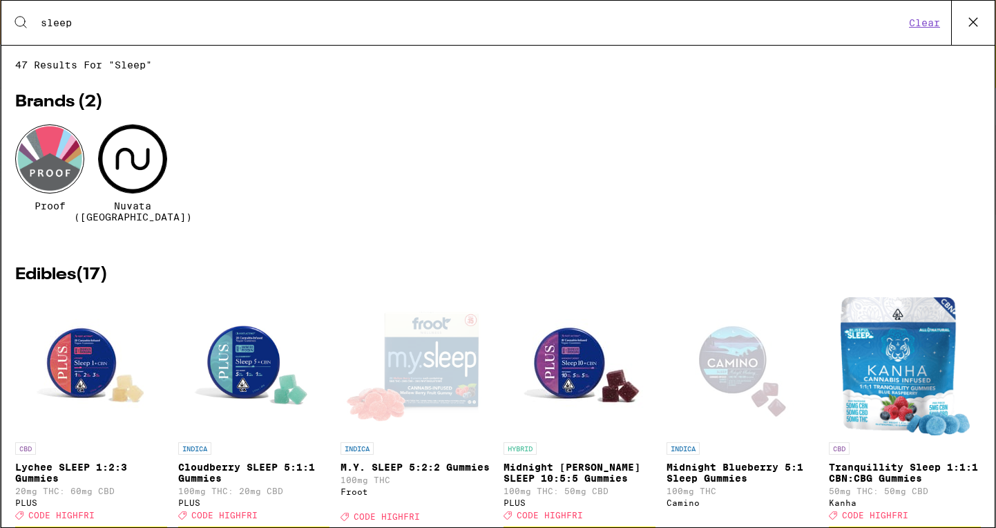
scroll to position [0, 0]
click at [859, 21] on icon at bounding box center [973, 22] width 8 height 8
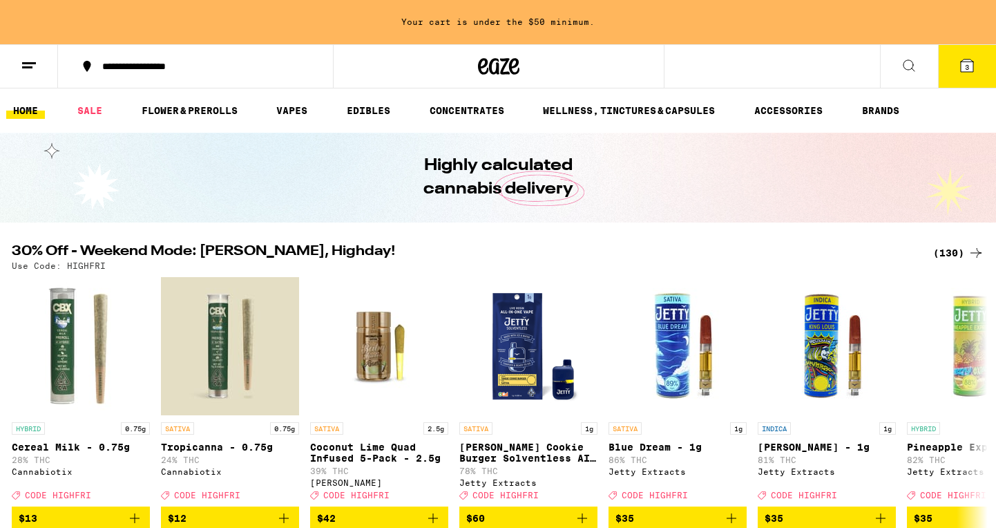
click at [32, 108] on link "HOME" at bounding box center [25, 110] width 39 height 17
click at [376, 113] on link "EDIBLES" at bounding box center [368, 110] width 57 height 17
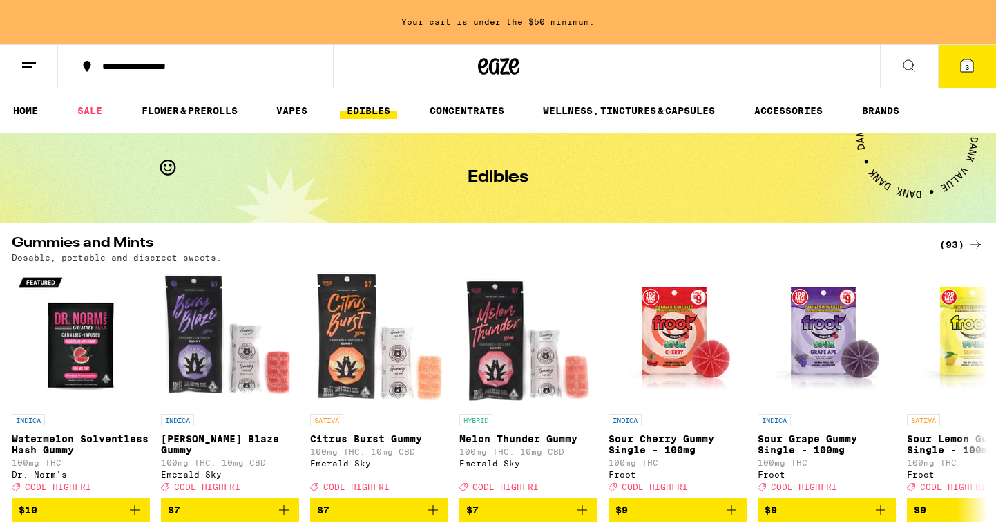
click at [392, 109] on link "EDIBLES" at bounding box center [368, 110] width 57 height 17
click at [367, 112] on link "EDIBLES" at bounding box center [368, 110] width 57 height 17
click at [712, 63] on div "**********" at bounding box center [498, 66] width 996 height 44
click at [786, 68] on div "**********" at bounding box center [498, 66] width 996 height 44
click at [859, 63] on icon at bounding box center [909, 65] width 17 height 17
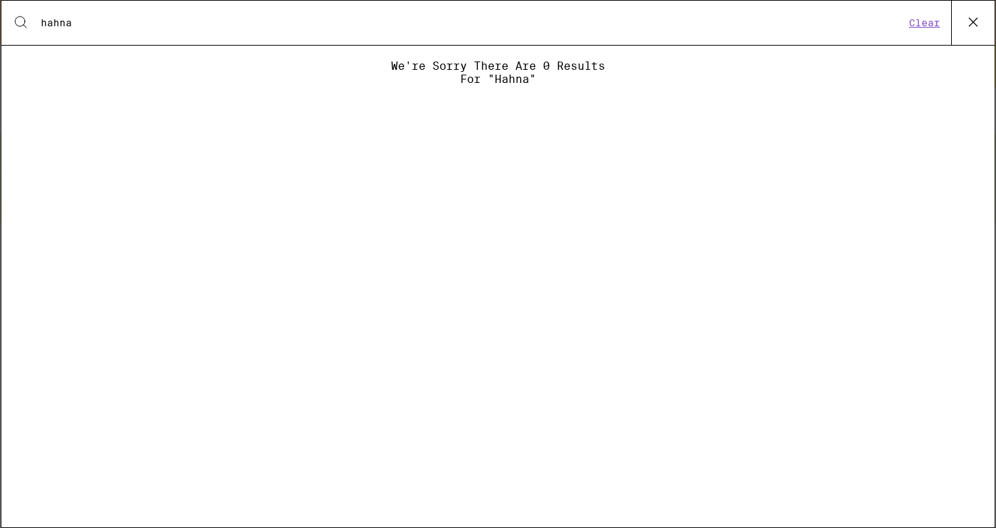
type input "hahna"
click at [859, 23] on button "Clear" at bounding box center [924, 23] width 39 height 12
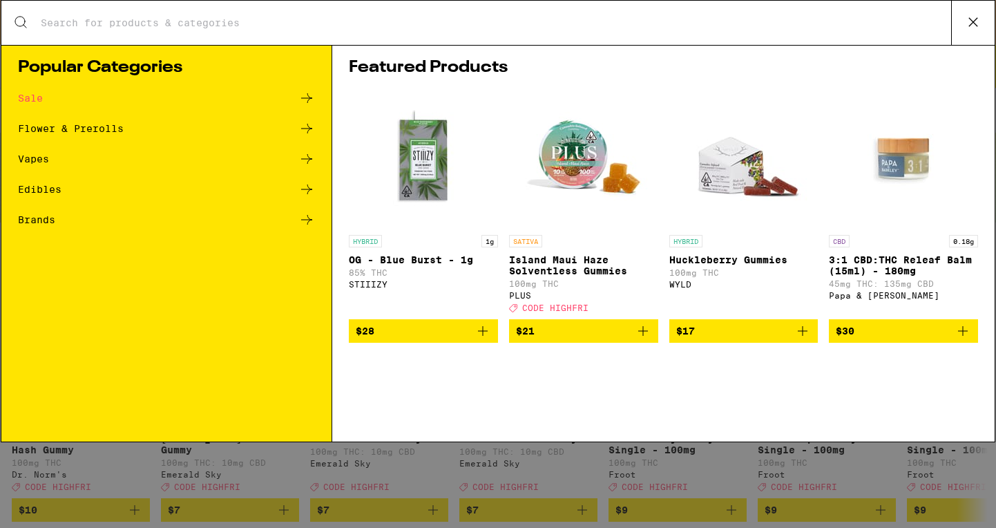
click at [42, 190] on div "Edibles" at bounding box center [40, 189] width 44 height 10
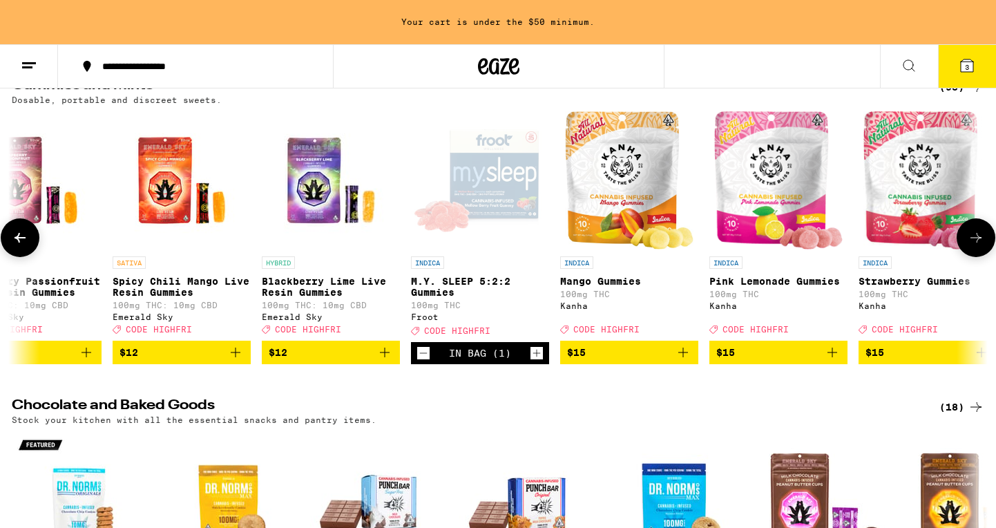
scroll to position [0, 1987]
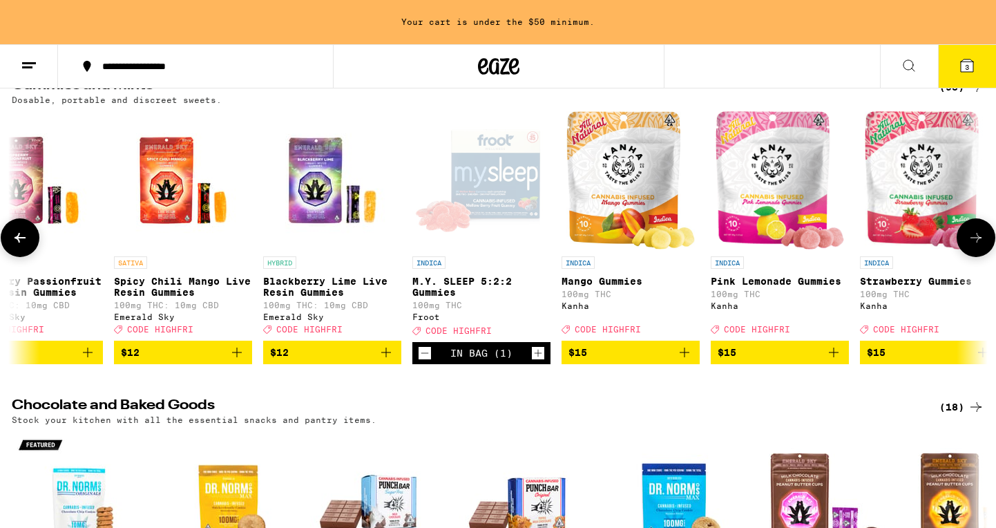
click at [501, 180] on div "Open page for M.Y. SLEEP 5:2:2 Gummies from Froot" at bounding box center [481, 180] width 138 height 138
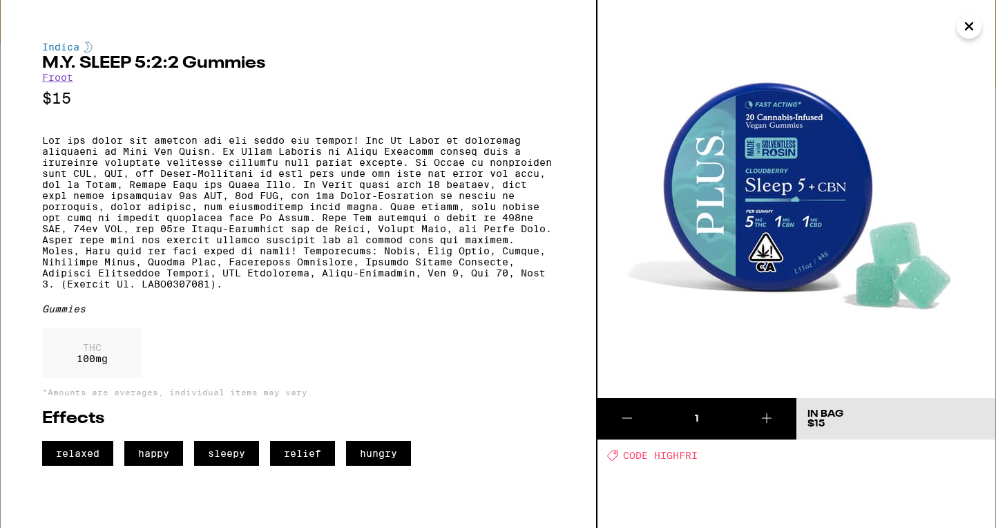
click at [859, 21] on icon "Close" at bounding box center [969, 26] width 17 height 21
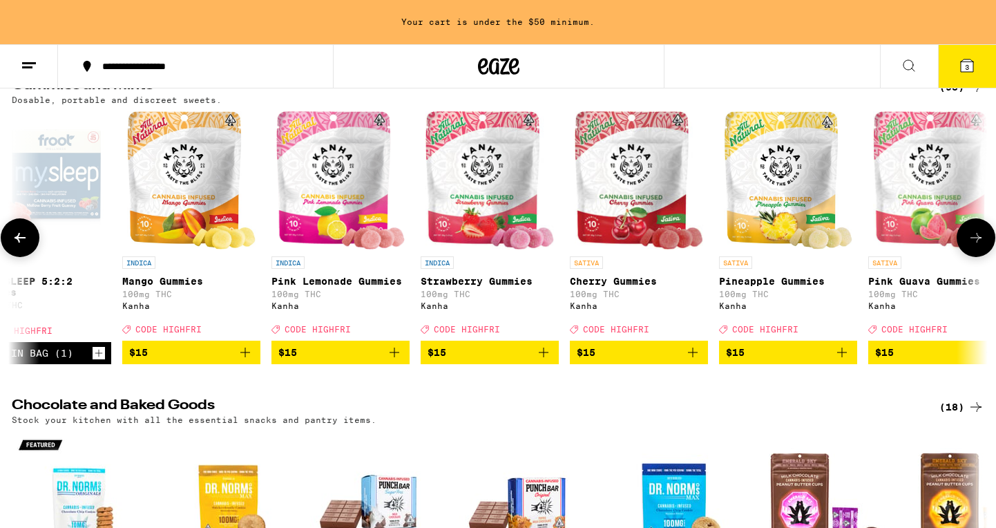
scroll to position [0, 2448]
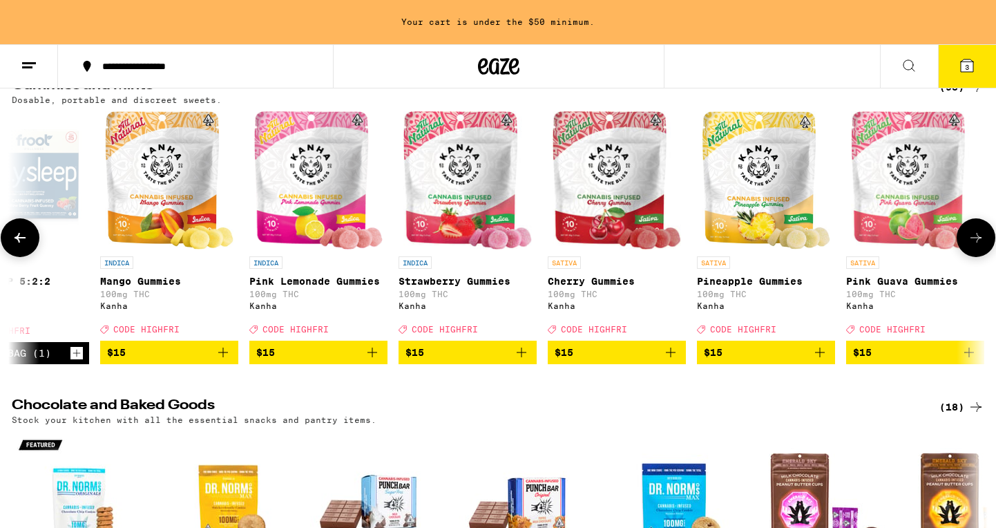
click at [748, 187] on img "Open page for Pineapple Gummies from Kanha" at bounding box center [766, 180] width 128 height 138
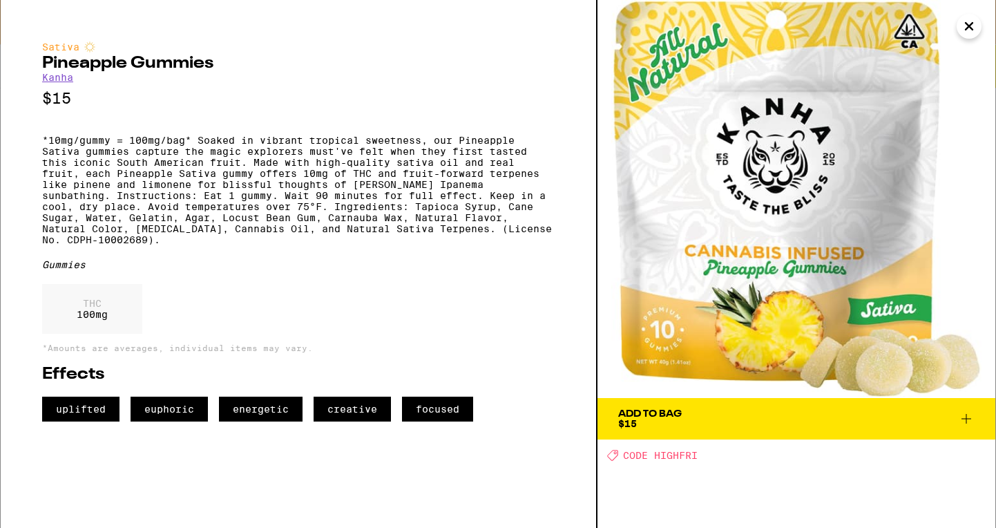
click at [859, 29] on icon "Close" at bounding box center [969, 26] width 17 height 21
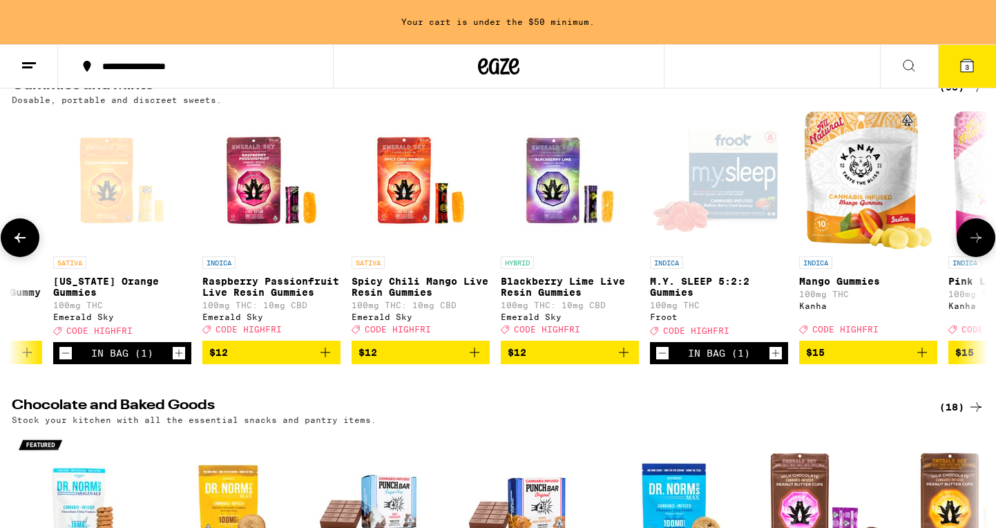
scroll to position [0, 1762]
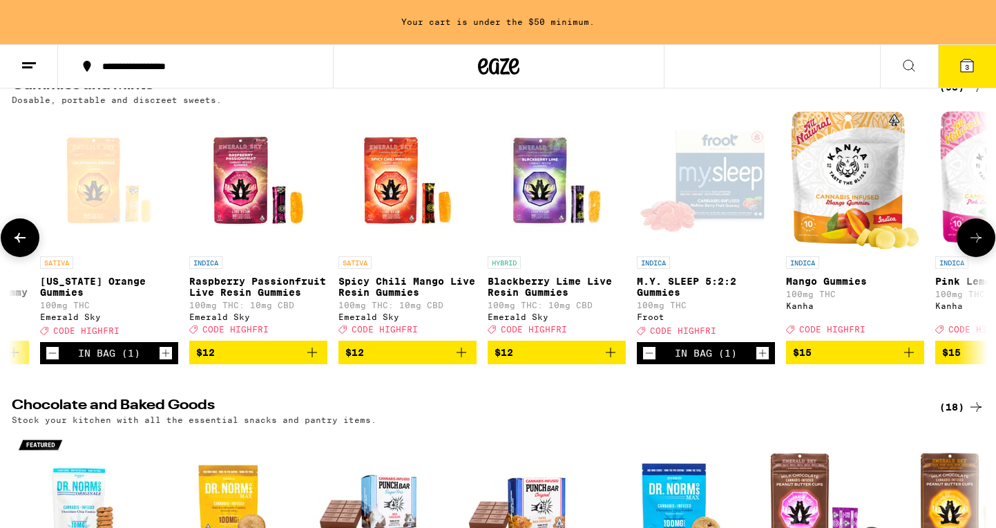
click at [712, 186] on div "Open page for M.Y. SLEEP 5:2:2 Gummies from Froot" at bounding box center [706, 180] width 138 height 138
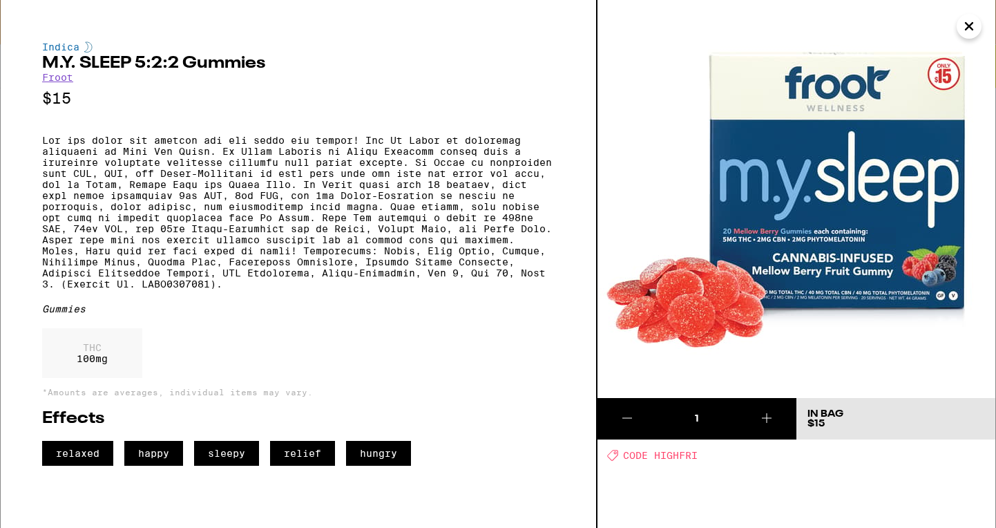
click at [859, 25] on icon "Close" at bounding box center [969, 26] width 7 height 7
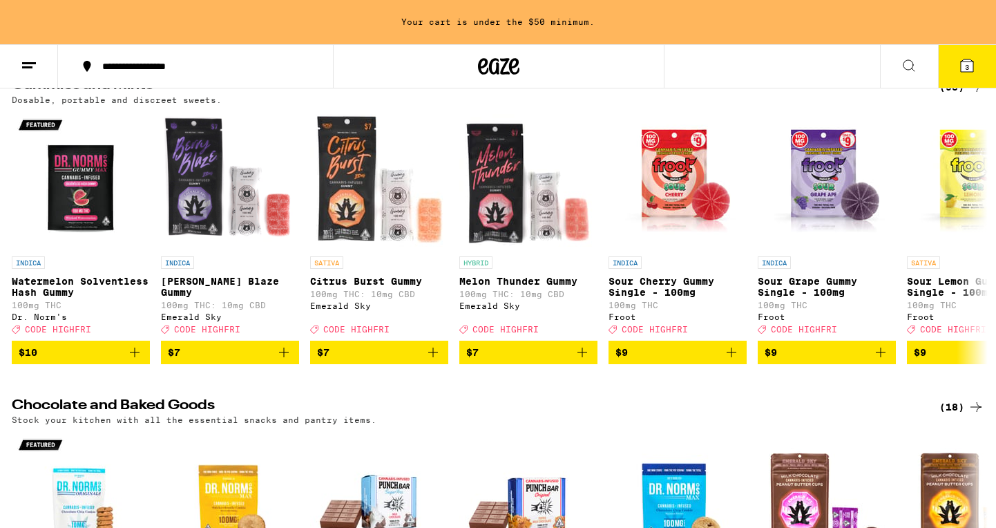
click at [859, 64] on icon at bounding box center [909, 65] width 17 height 17
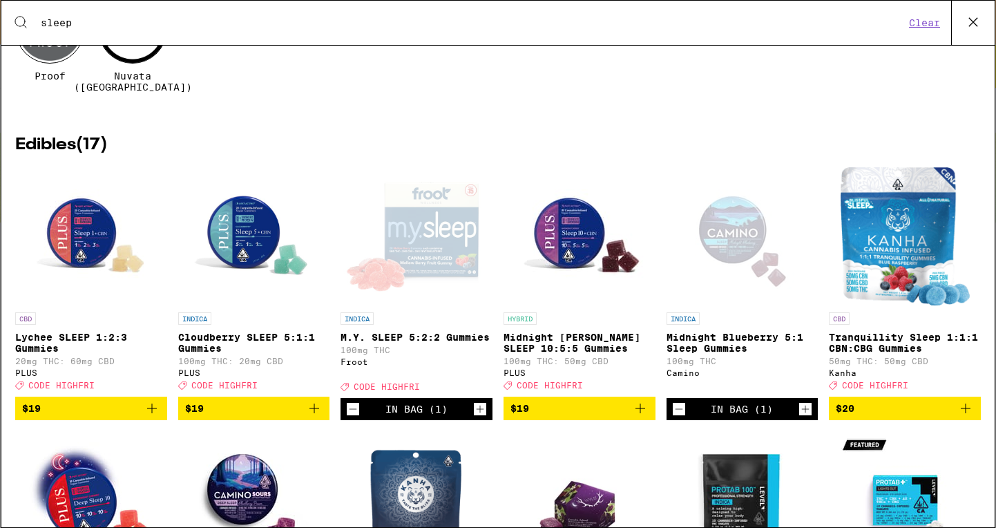
scroll to position [135, 0]
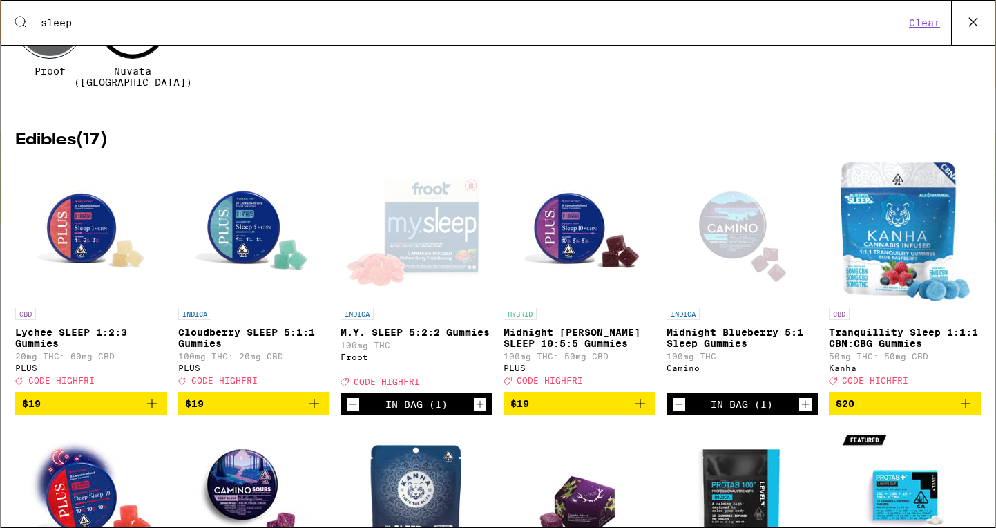
type input "sleep"
click at [573, 222] on img "Open page for Midnight Berry SLEEP 10:5:5 Gummies from PLUS" at bounding box center [579, 231] width 138 height 138
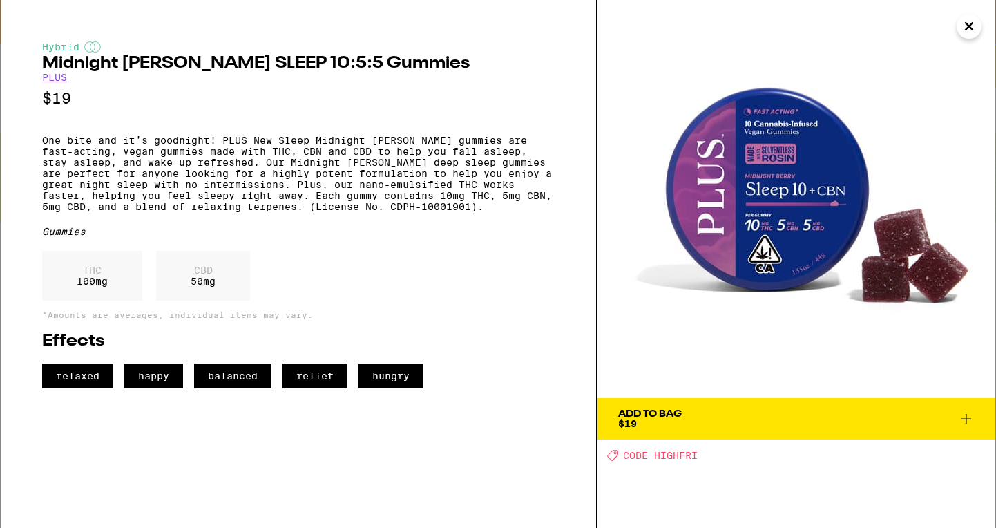
click at [859, 417] on icon at bounding box center [966, 418] width 17 height 17
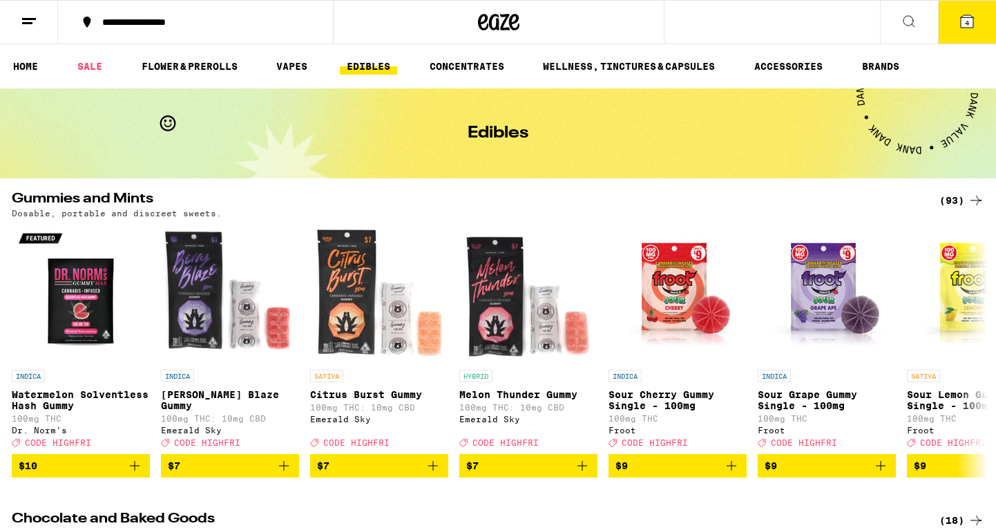
click at [859, 23] on icon at bounding box center [909, 21] width 17 height 17
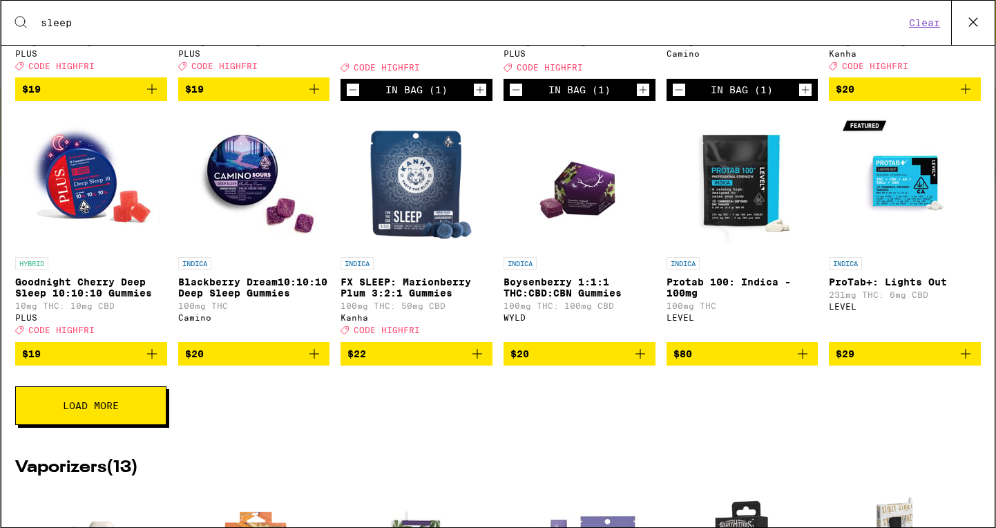
scroll to position [448, 0]
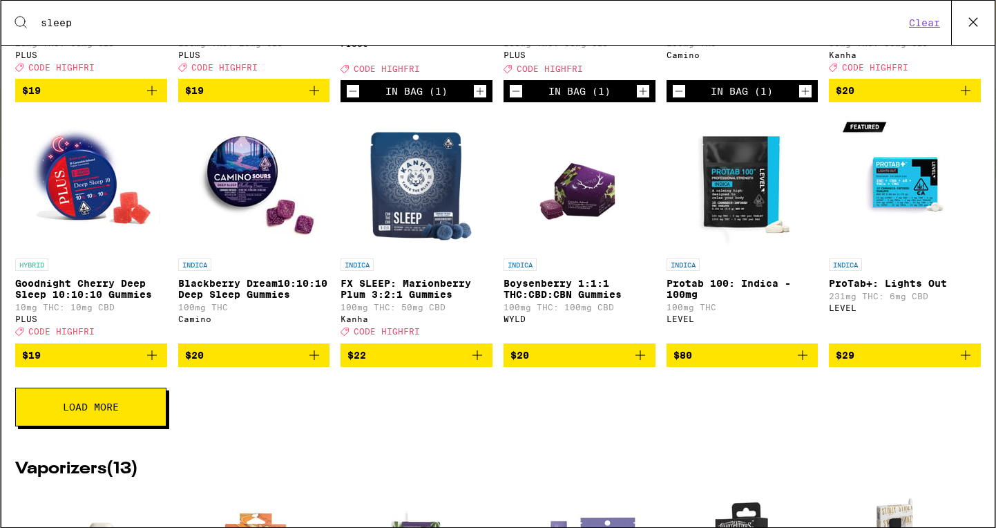
click at [859, 180] on img "Open page for ProTab+: Lights Out from LEVEL" at bounding box center [905, 182] width 138 height 138
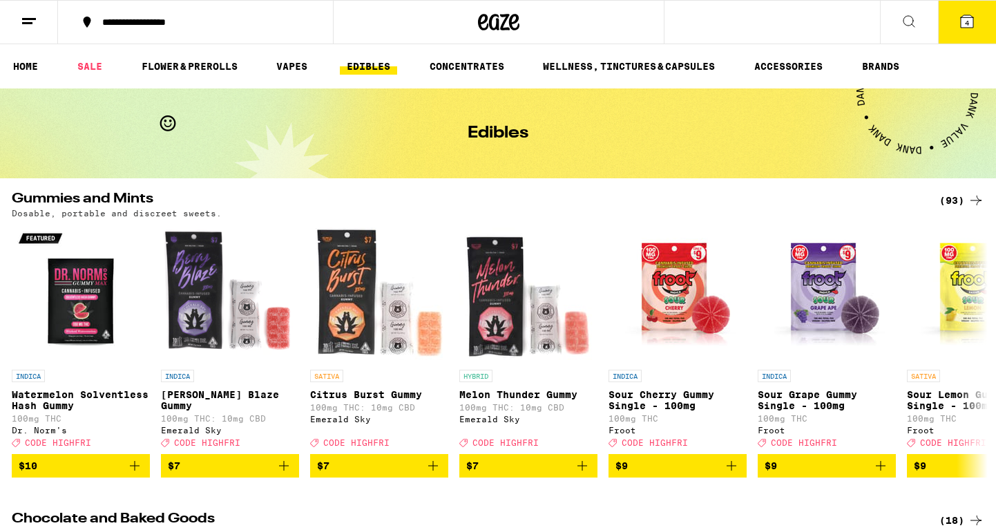
click at [859, 25] on icon at bounding box center [967, 21] width 12 height 12
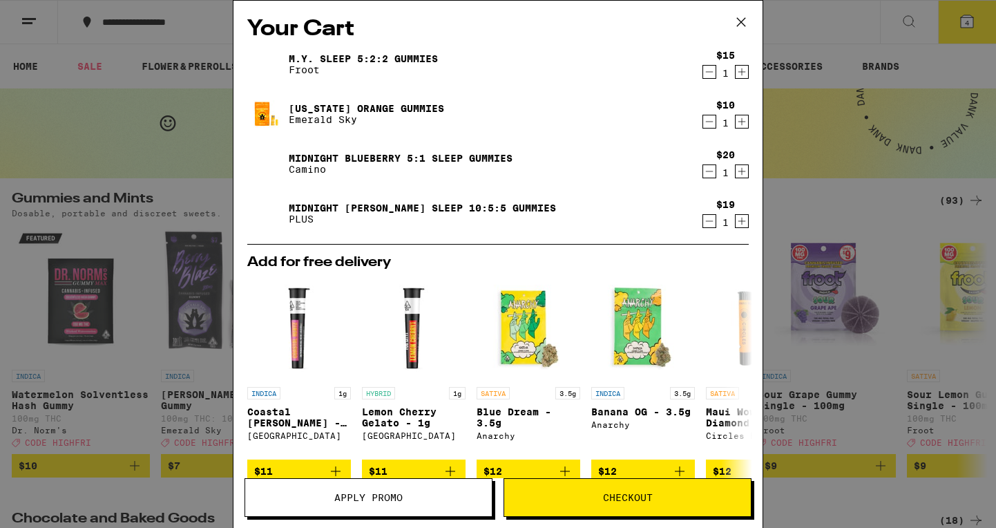
scroll to position [3, 0]
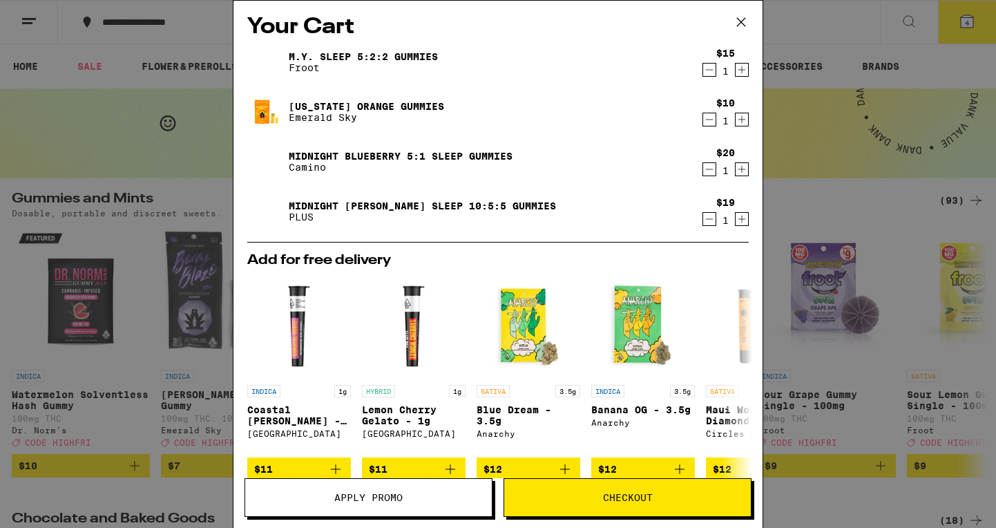
click at [325, 106] on link "[US_STATE] Orange Gummies" at bounding box center [366, 106] width 155 height 11
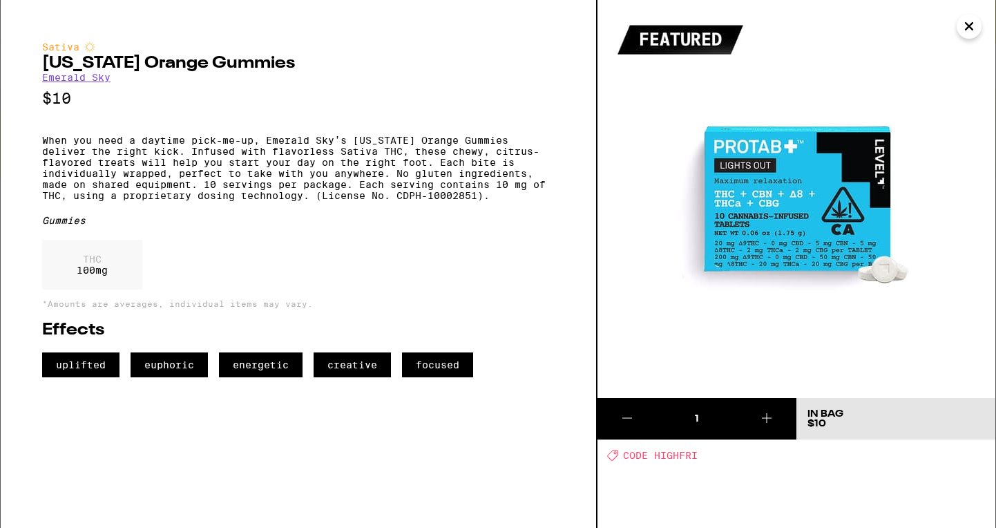
click at [859, 26] on icon "Close" at bounding box center [969, 26] width 17 height 21
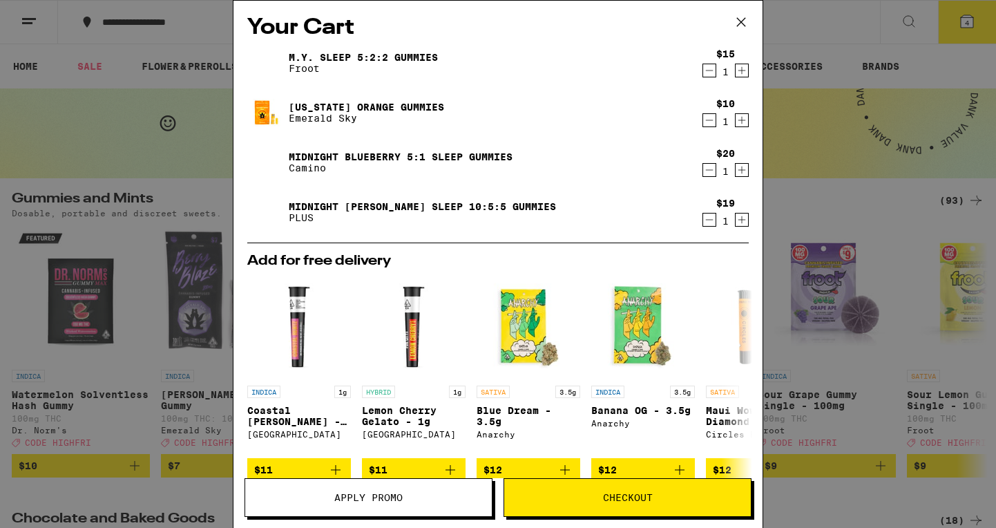
click at [711, 119] on icon "Decrement" at bounding box center [709, 120] width 12 height 17
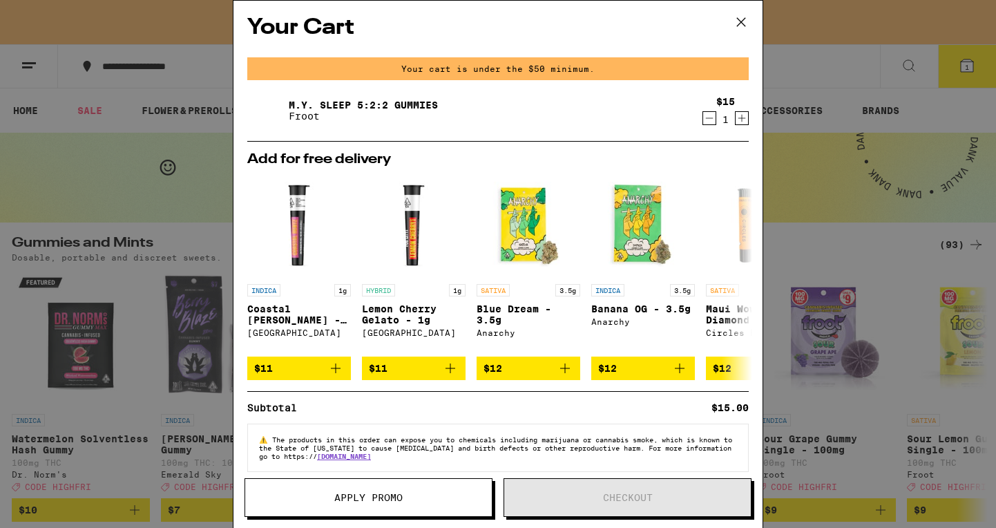
click at [544, 28] on h2 "Your Cart" at bounding box center [497, 27] width 501 height 31
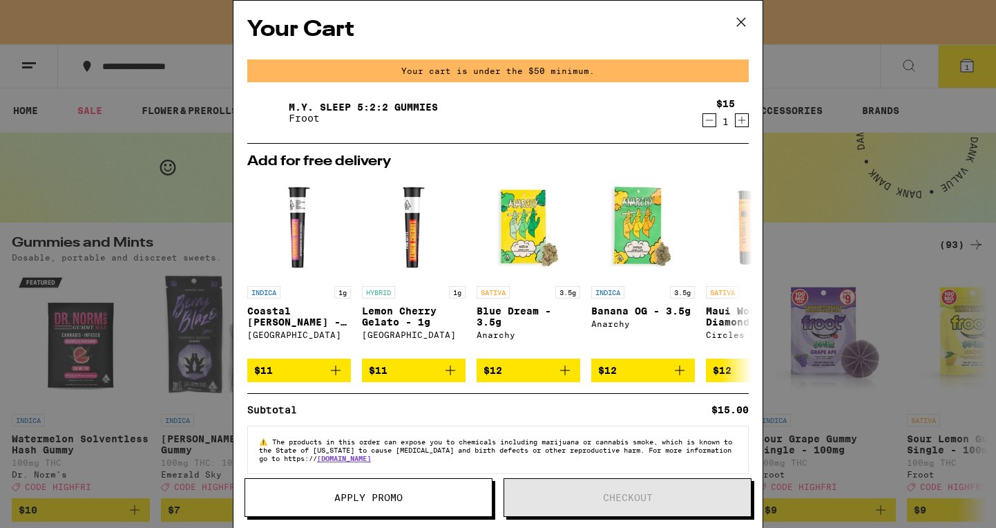
click at [853, 17] on div "Your Cart Your cart is under the $50 minimum. M.Y. SLEEP 5:2:2 Gummies Froot $1…" at bounding box center [498, 264] width 996 height 528
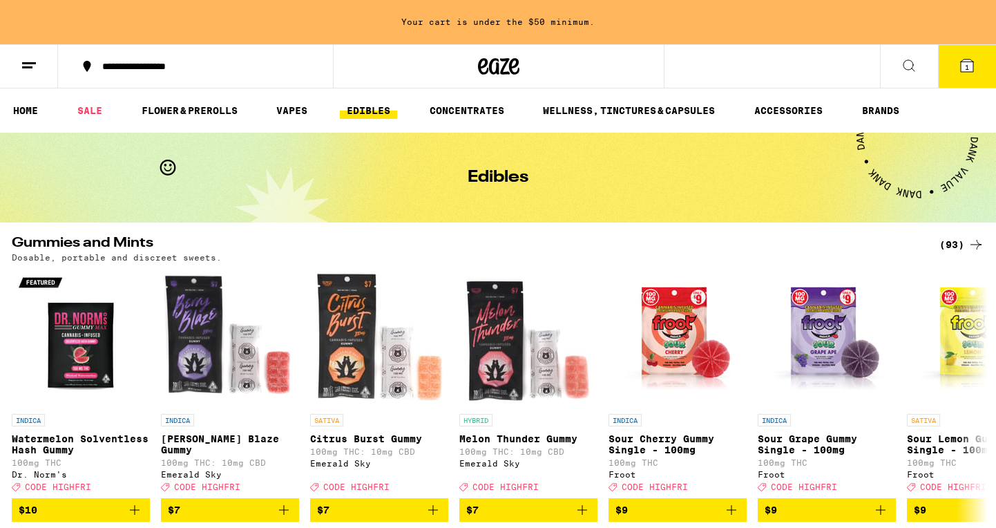
click at [859, 68] on span "1" at bounding box center [967, 67] width 4 height 8
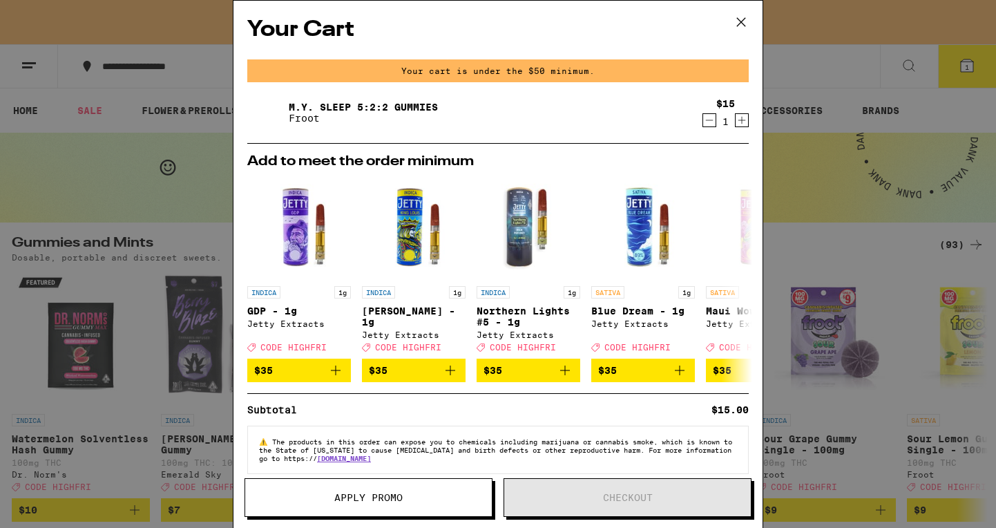
click at [275, 109] on img at bounding box center [266, 112] width 39 height 39
click at [743, 20] on icon at bounding box center [741, 22] width 8 height 8
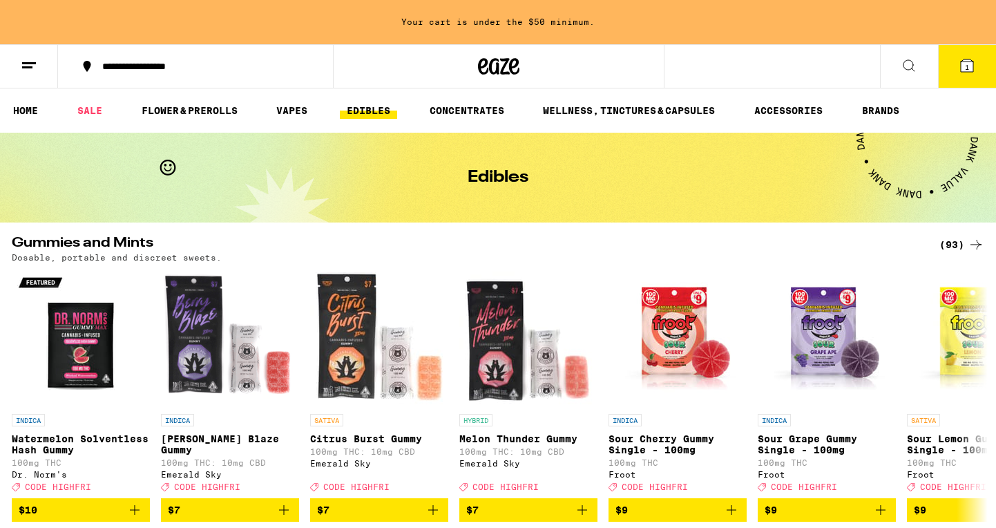
click at [718, 59] on div "**********" at bounding box center [498, 66] width 996 height 44
click at [859, 63] on icon at bounding box center [909, 65] width 17 height 17
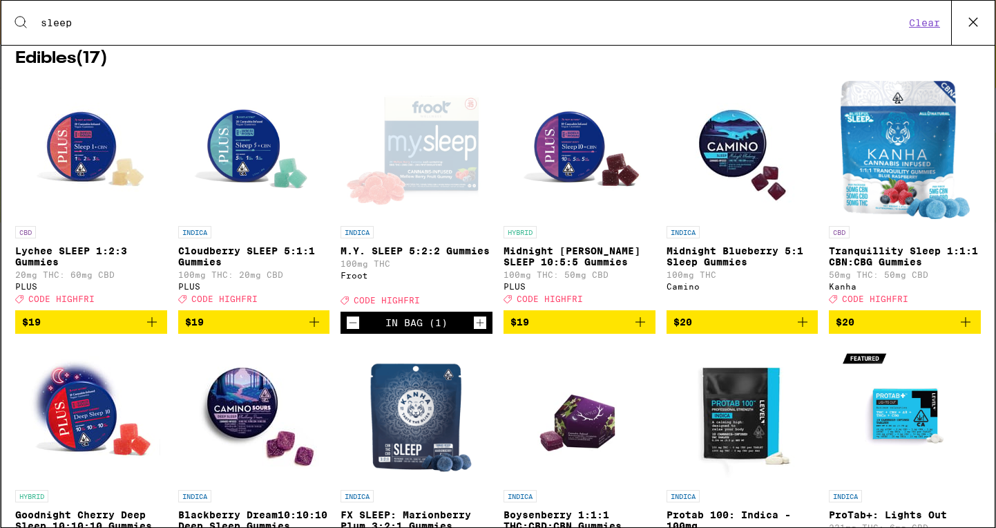
scroll to position [223, 0]
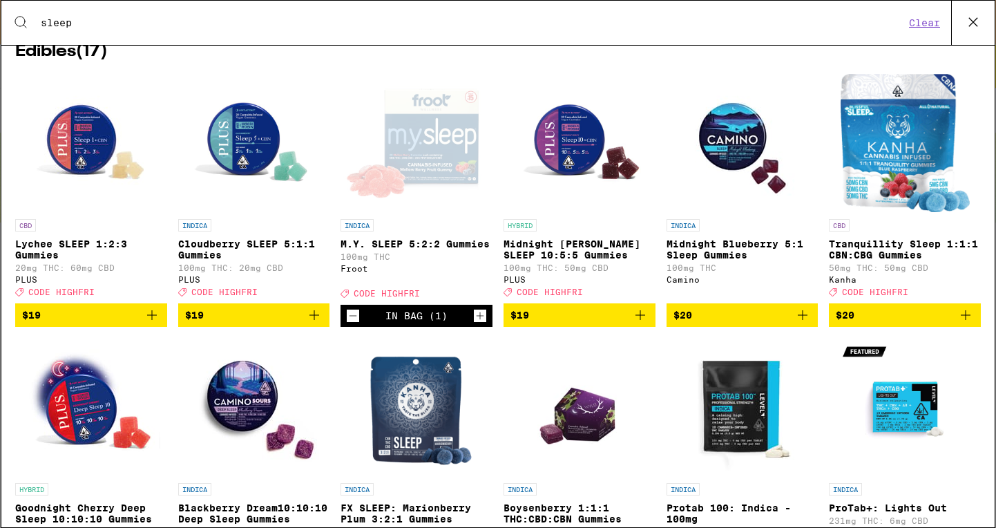
click at [640, 317] on icon "Add to bag" at bounding box center [640, 315] width 17 height 17
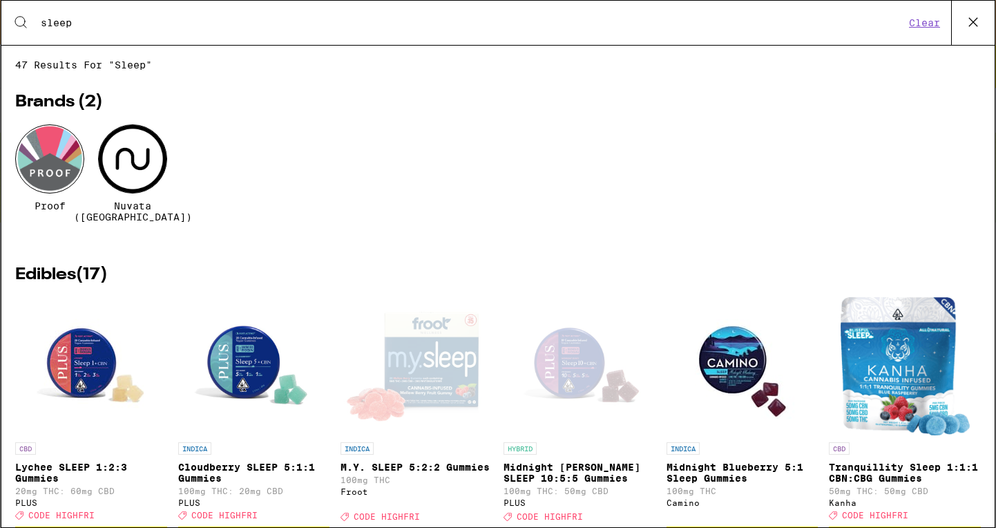
scroll to position [6, 0]
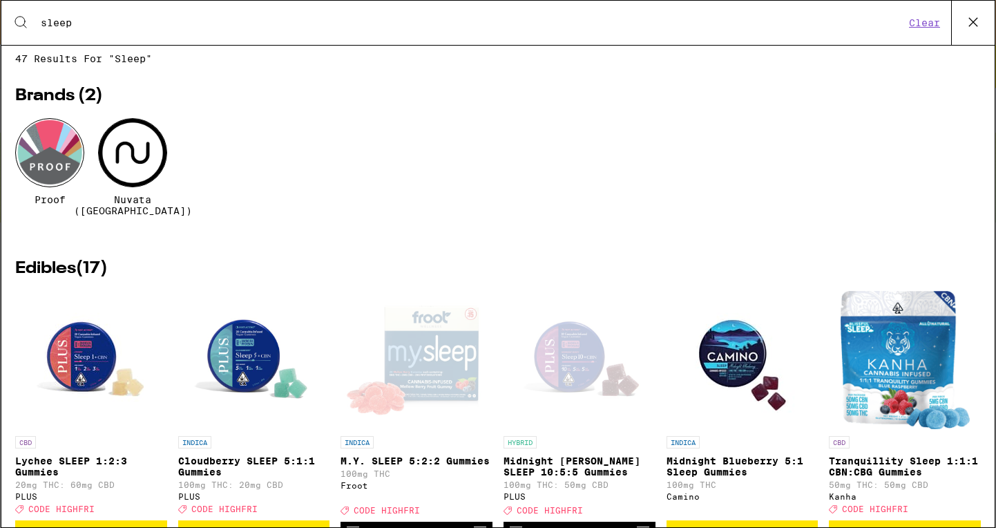
click at [859, 21] on icon at bounding box center [973, 22] width 21 height 21
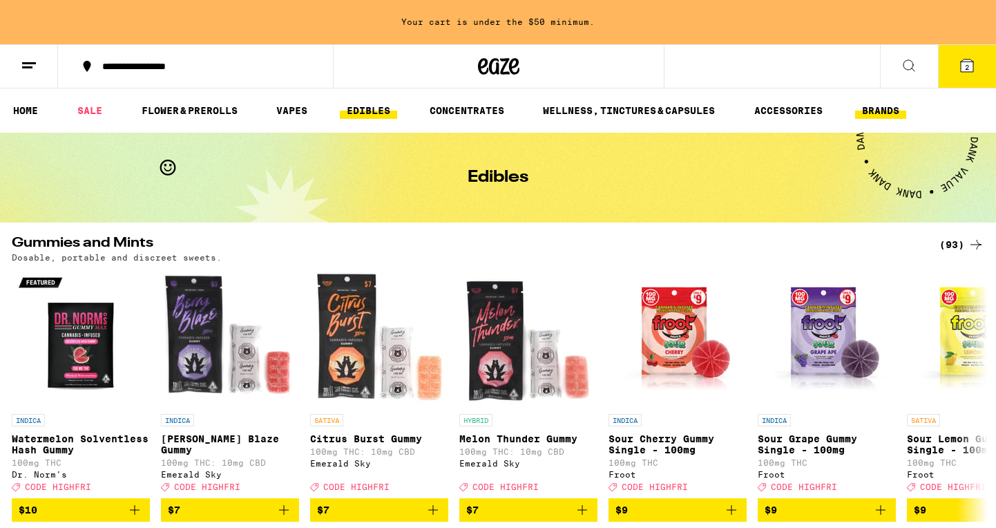
scroll to position [0, 0]
click at [859, 67] on icon at bounding box center [967, 65] width 17 height 17
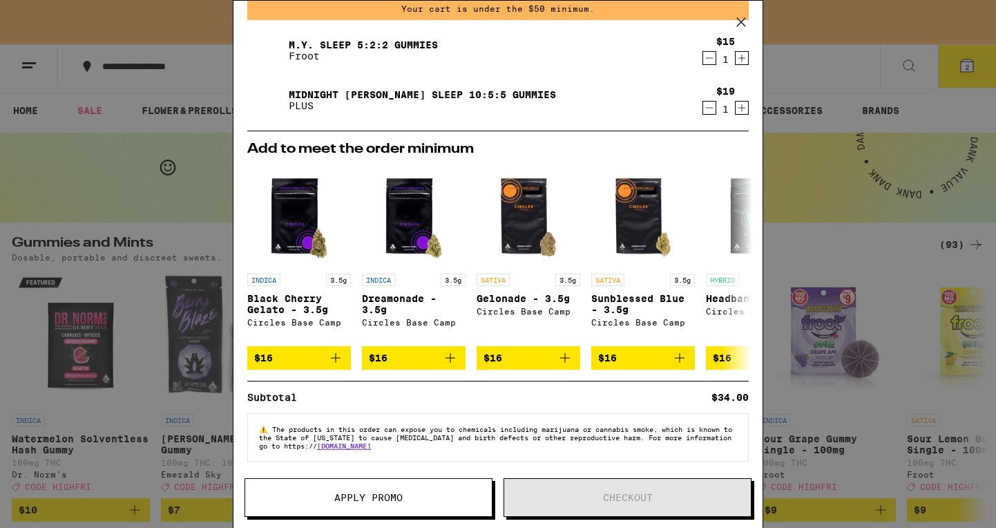
click at [738, 21] on icon at bounding box center [741, 22] width 21 height 21
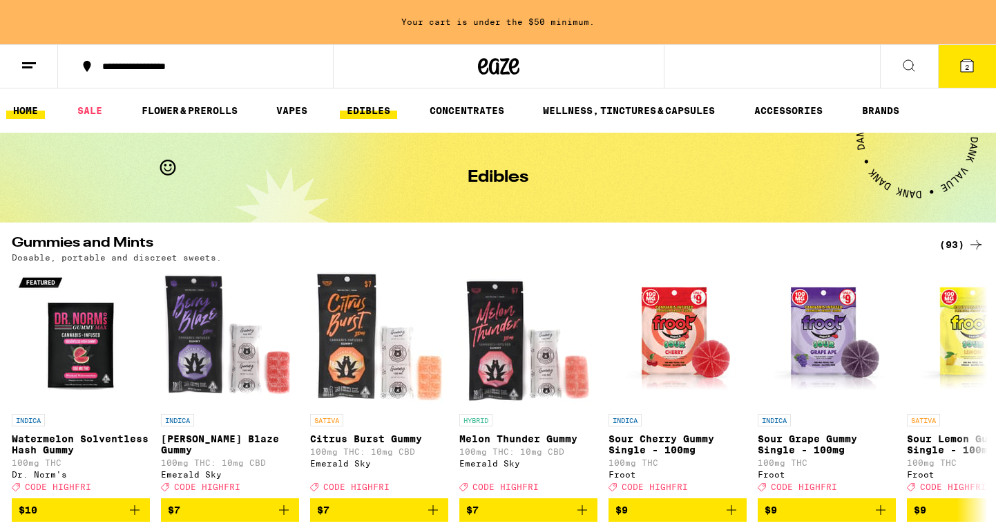
click at [20, 111] on link "HOME" at bounding box center [25, 110] width 39 height 17
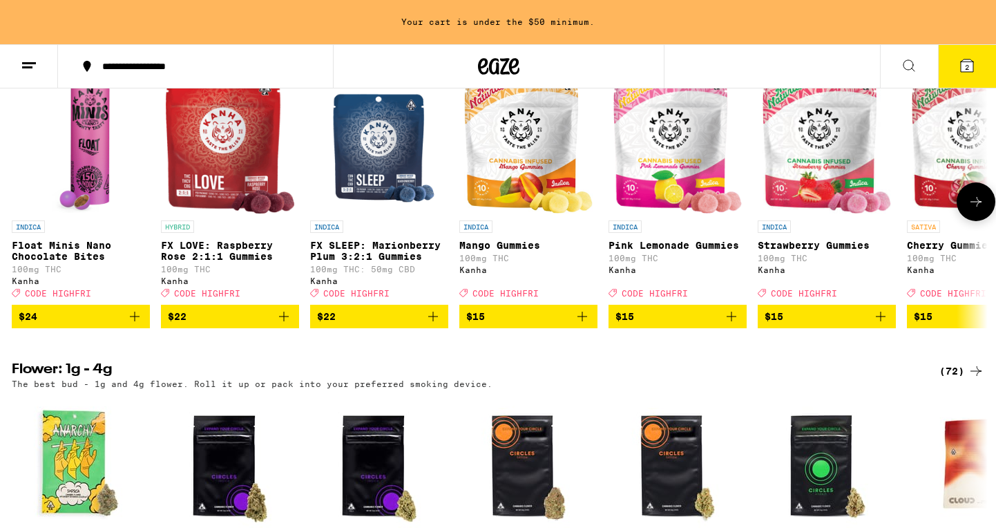
scroll to position [850, 0]
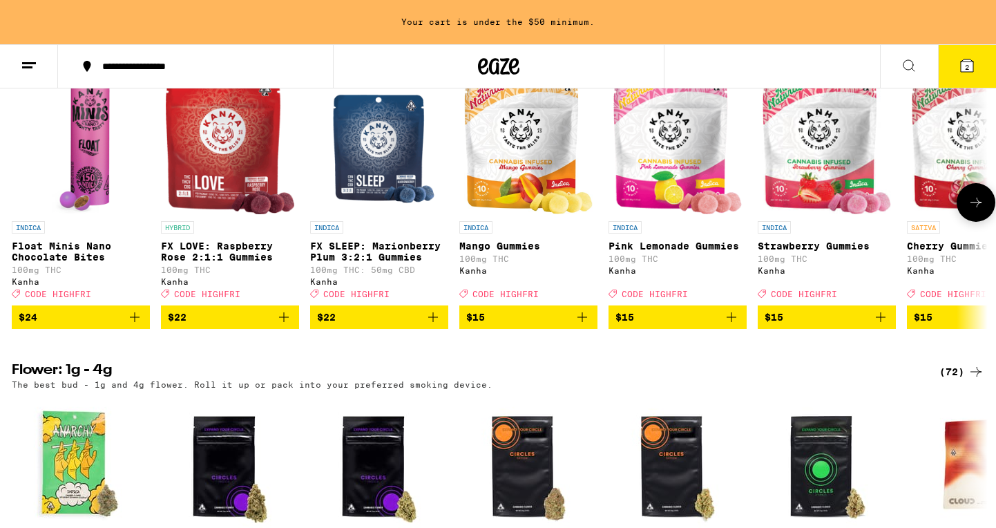
click at [514, 164] on img "Open page for Mango Gummies from Kanha" at bounding box center [528, 145] width 128 height 138
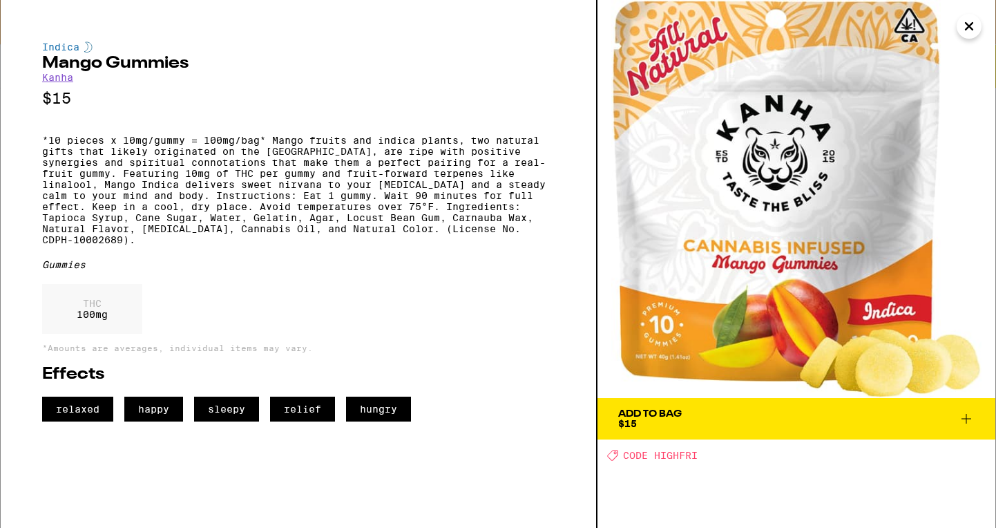
click at [859, 417] on icon at bounding box center [966, 418] width 17 height 17
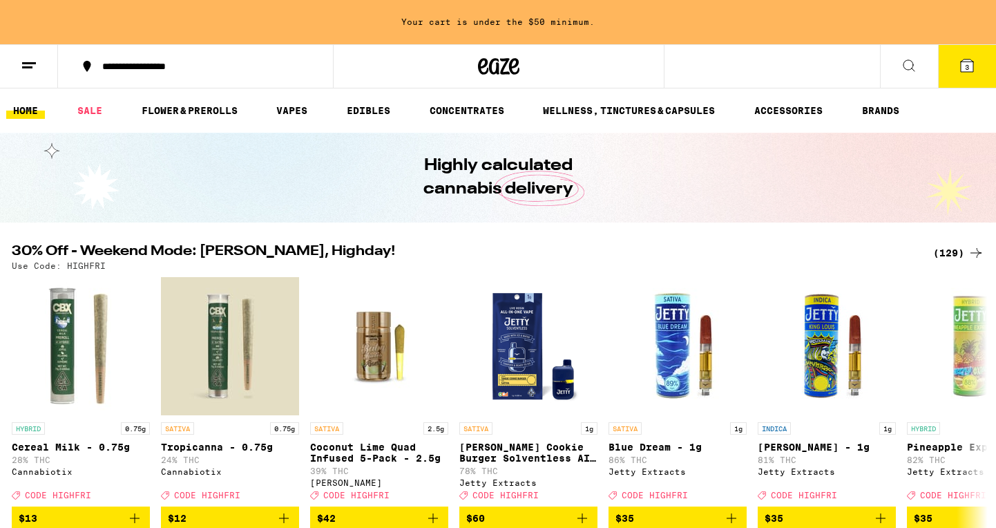
scroll to position [31, 0]
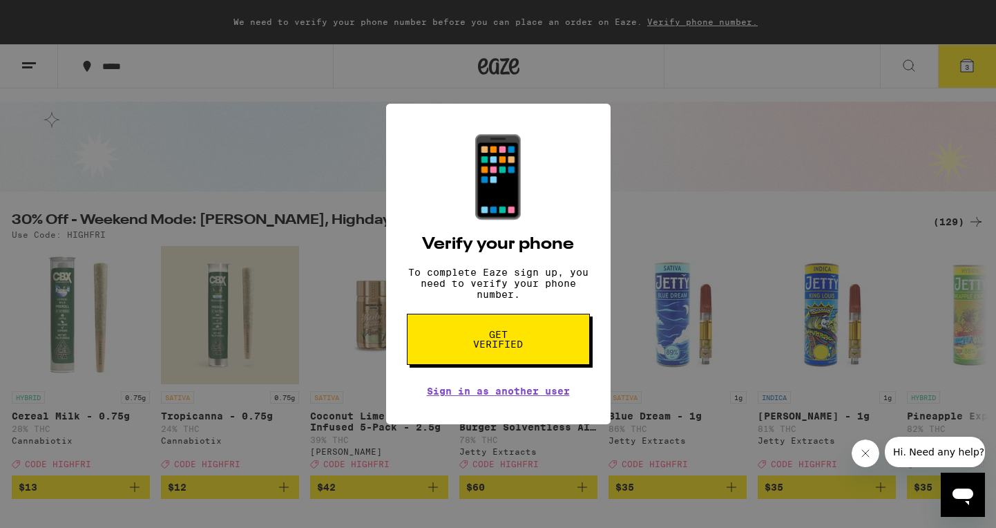
scroll to position [850, 0]
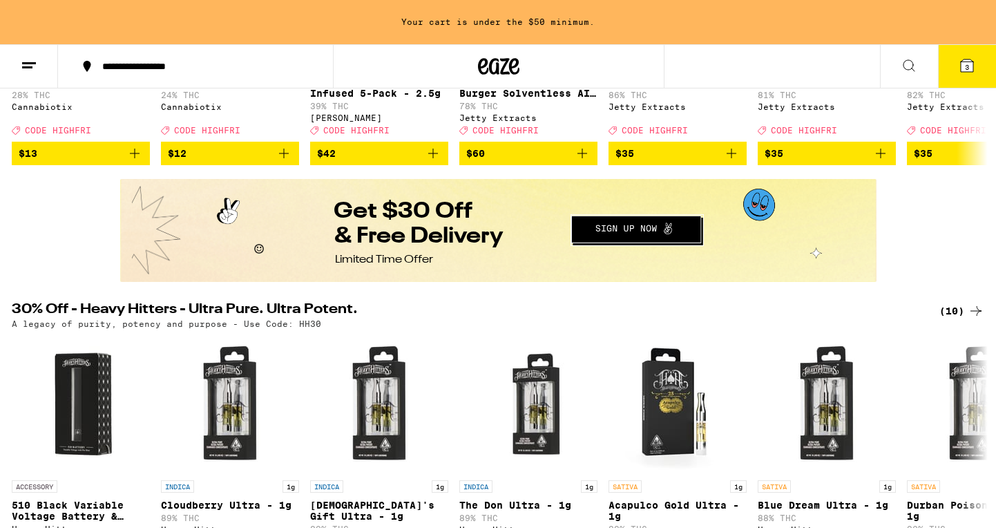
scroll to position [369, 0]
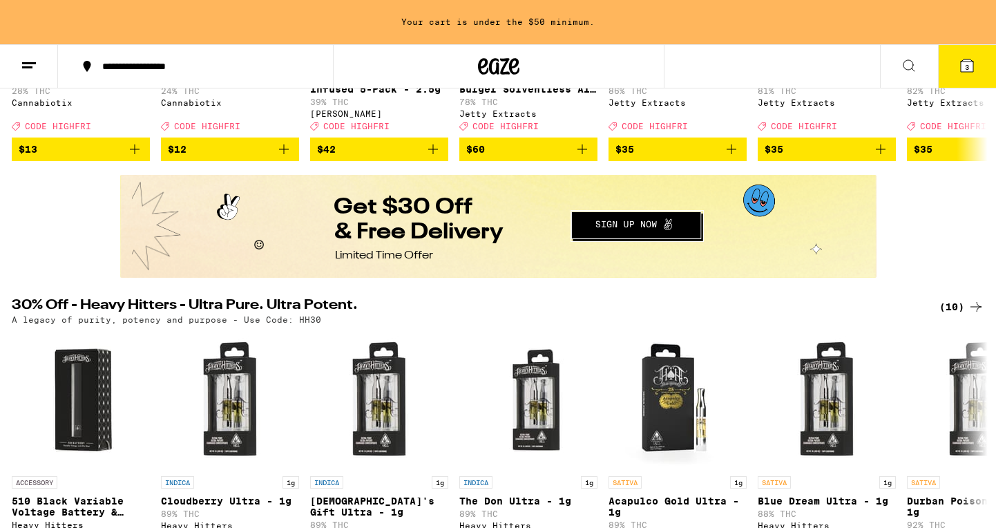
click at [613, 226] on button "Redirect to URL" at bounding box center [497, 224] width 754 height 99
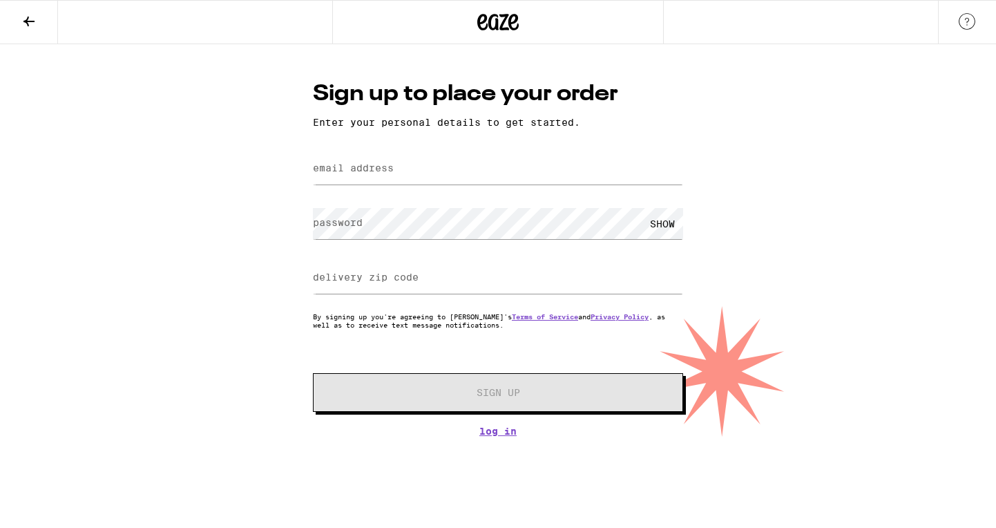
click at [393, 173] on label "email address" at bounding box center [353, 167] width 81 height 11
type input "dwr1142@mac.com"
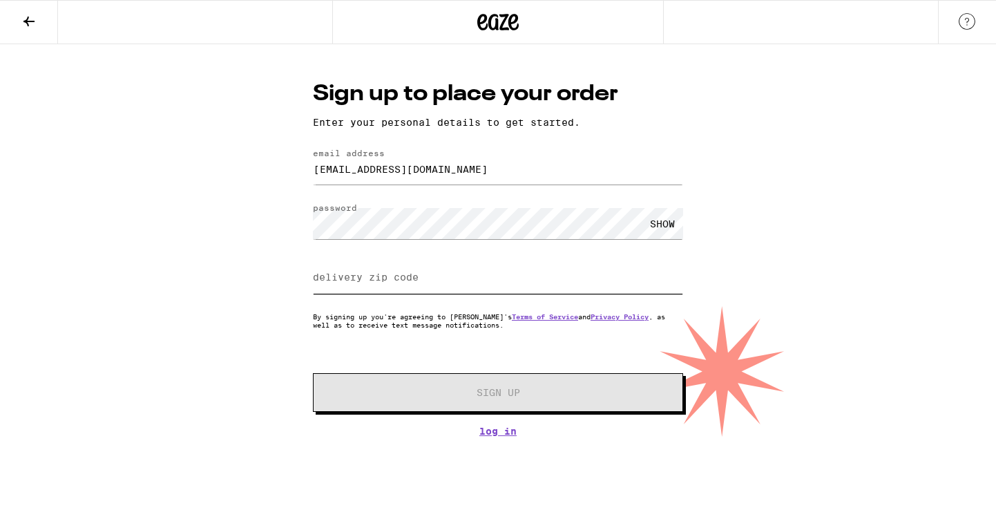
click at [421, 266] on input "delivery zip code" at bounding box center [498, 277] width 370 height 31
type input "95648"
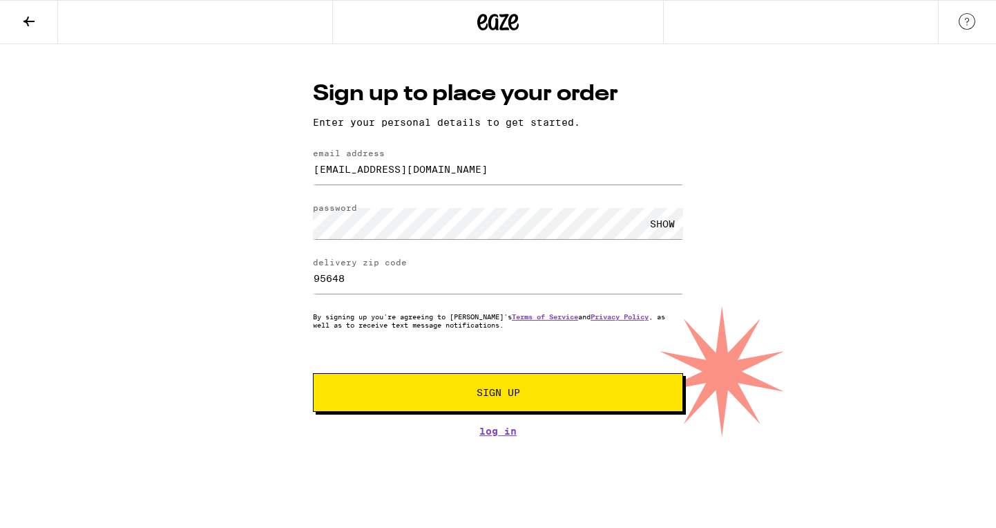
click at [657, 224] on div "SHOW" at bounding box center [662, 223] width 41 height 31
click at [786, 222] on div "Sign up to place your order Enter your personal details to get started. email a…" at bounding box center [498, 240] width 996 height 392
click at [285, 227] on div "Sign up to place your order Enter your personal details to get started. email a…" at bounding box center [498, 240] width 996 height 392
click at [495, 391] on span "Sign Up" at bounding box center [499, 393] width 44 height 10
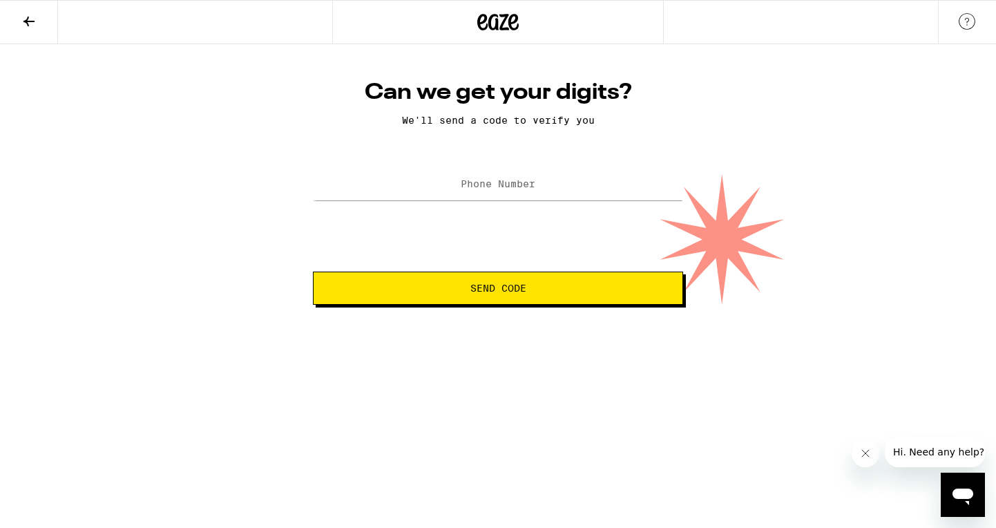
click at [898, 211] on div "Can we get your digits? We'll send a code to verify you Phone Number Send Code" at bounding box center [498, 174] width 996 height 260
click at [859, 452] on button "Close message from company" at bounding box center [866, 453] width 28 height 28
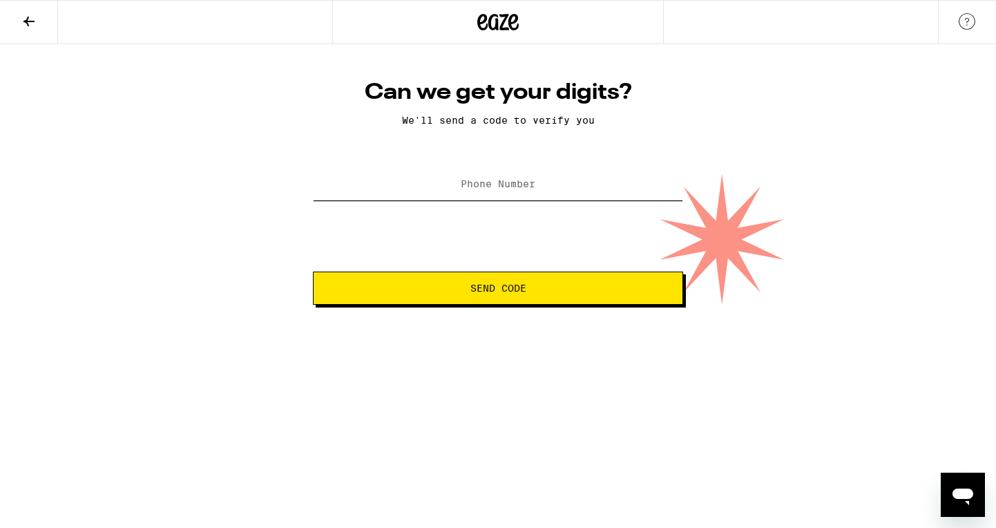
click at [411, 177] on input "Phone Number" at bounding box center [498, 184] width 370 height 31
type input "650"
type input "(650) 270-5800"
click at [572, 185] on input "(650) 270-5800" at bounding box center [498, 184] width 370 height 31
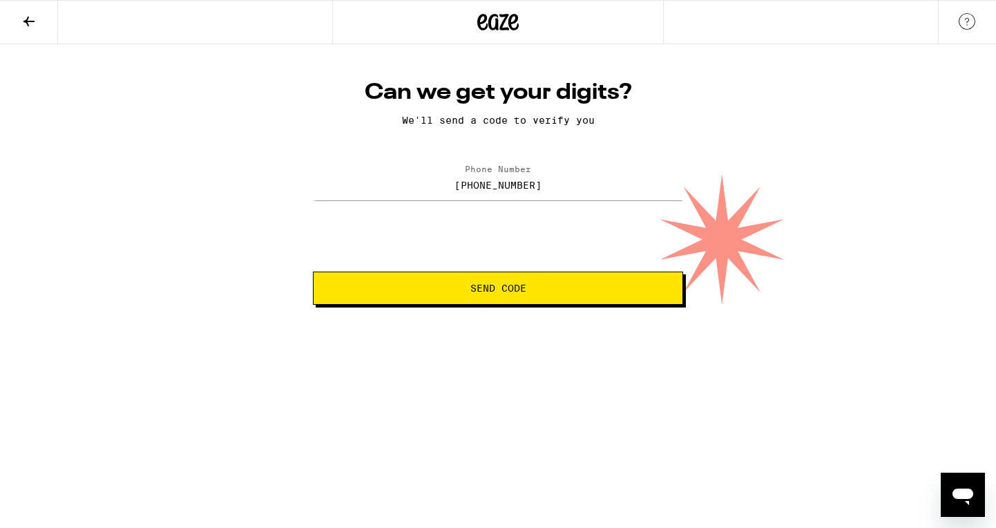
click at [572, 185] on input "(650) 270-5800" at bounding box center [498, 184] width 370 height 31
click at [498, 286] on span "Send Code" at bounding box center [498, 288] width 56 height 10
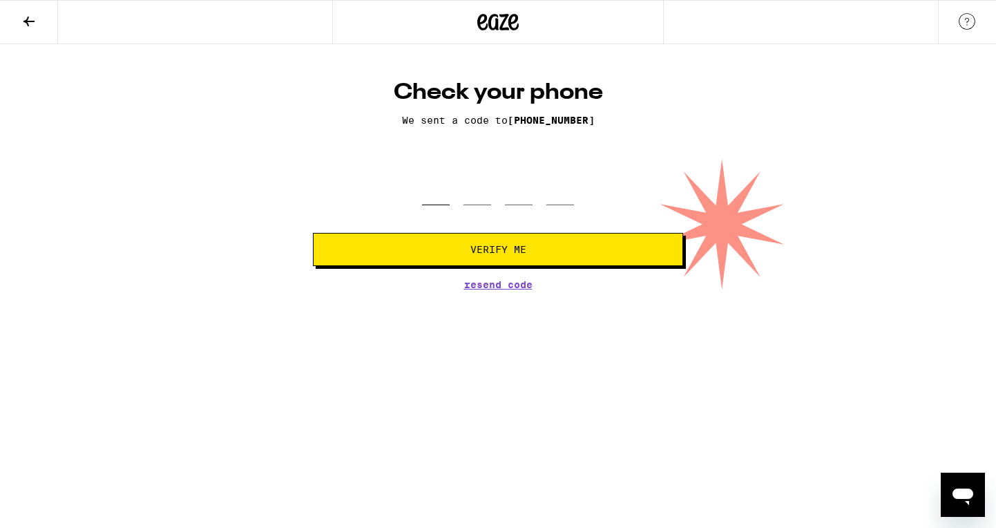
click at [448, 191] on input "tel" at bounding box center [436, 184] width 28 height 41
type input "5"
type input "1"
type input "2"
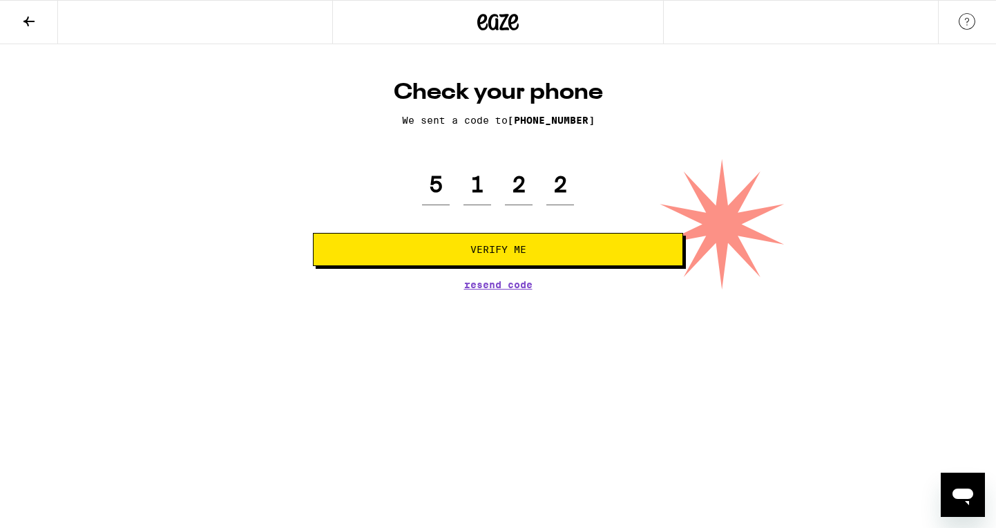
click at [500, 246] on span "Verify Me" at bounding box center [498, 250] width 56 height 10
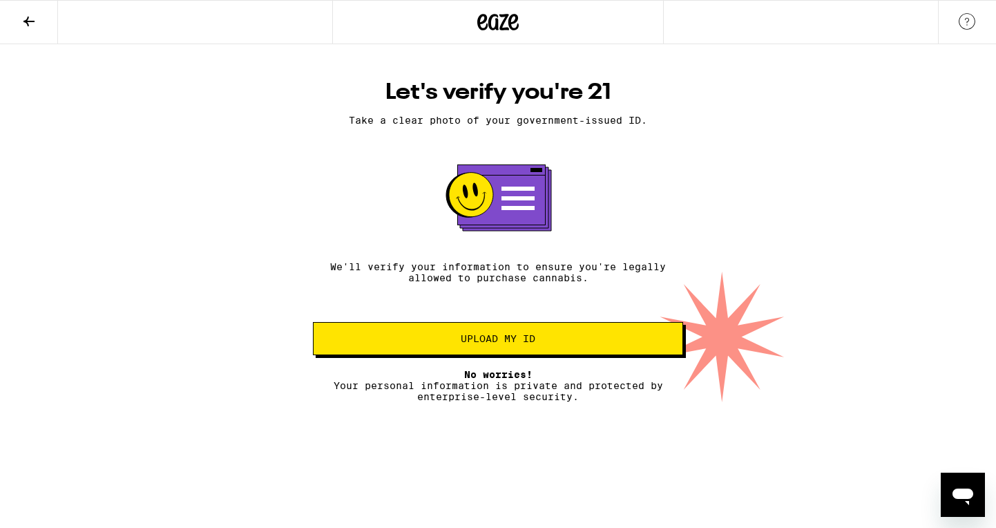
click at [532, 343] on span "Upload my ID" at bounding box center [498, 339] width 75 height 10
